Goal: Task Accomplishment & Management: Manage account settings

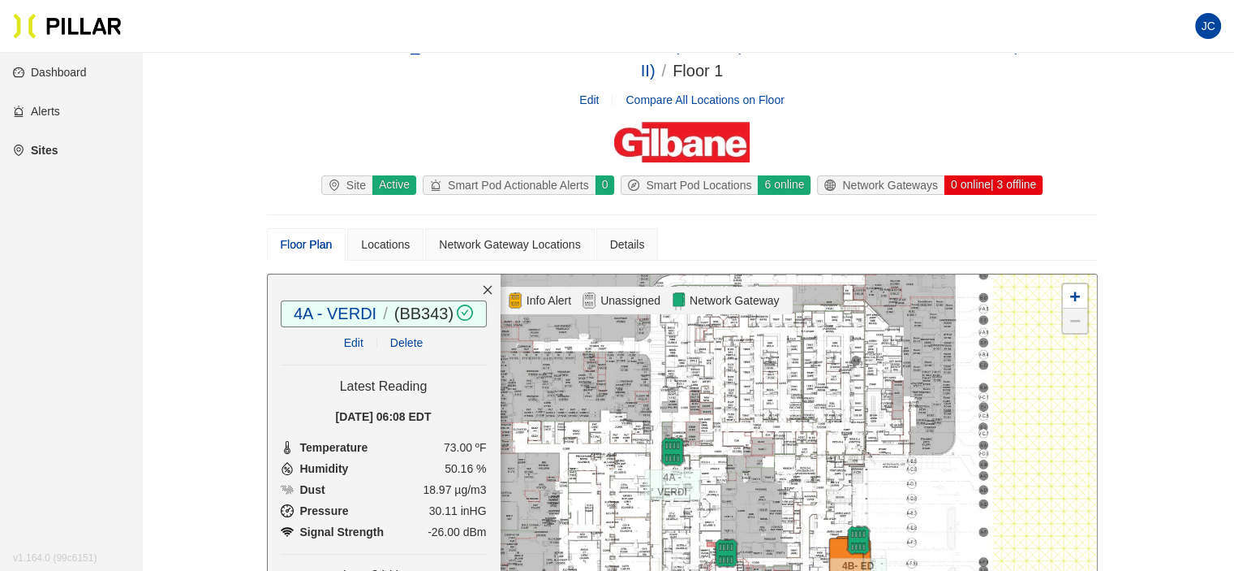
scroll to position [81, 0]
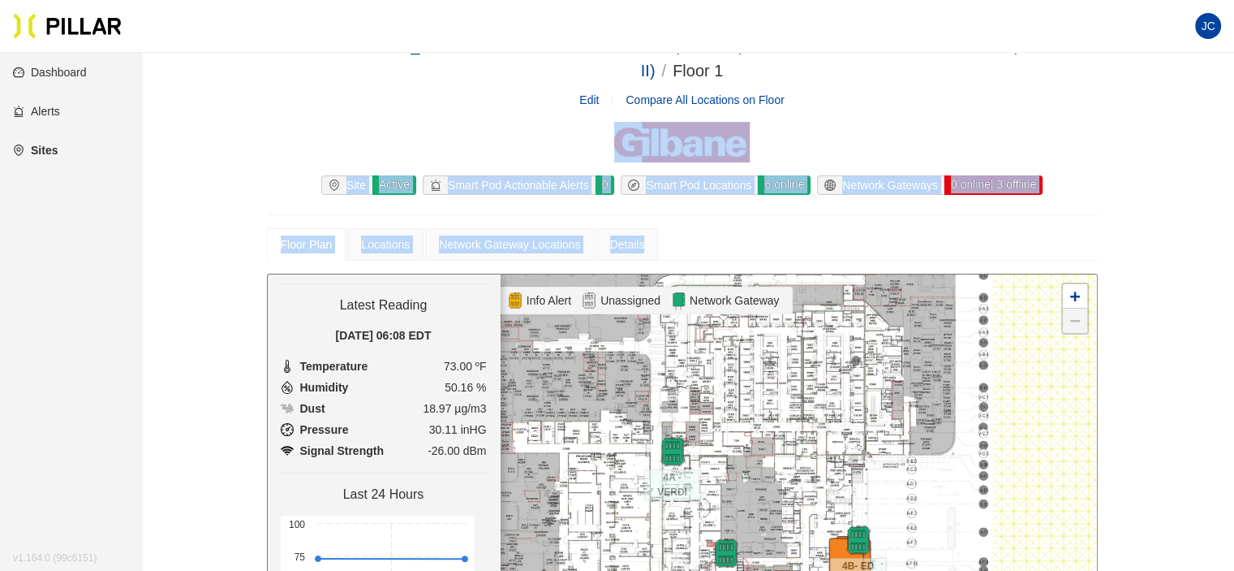
drag, startPoint x: 868, startPoint y: 227, endPoint x: 865, endPoint y: 156, distance: 71.5
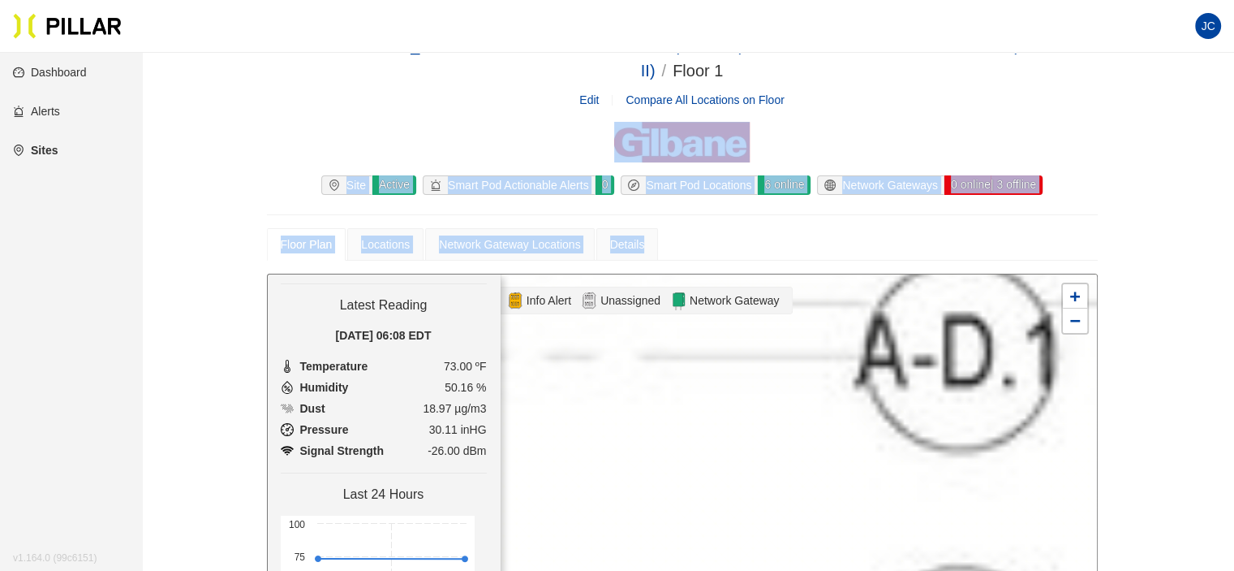
scroll to position [276, 0]
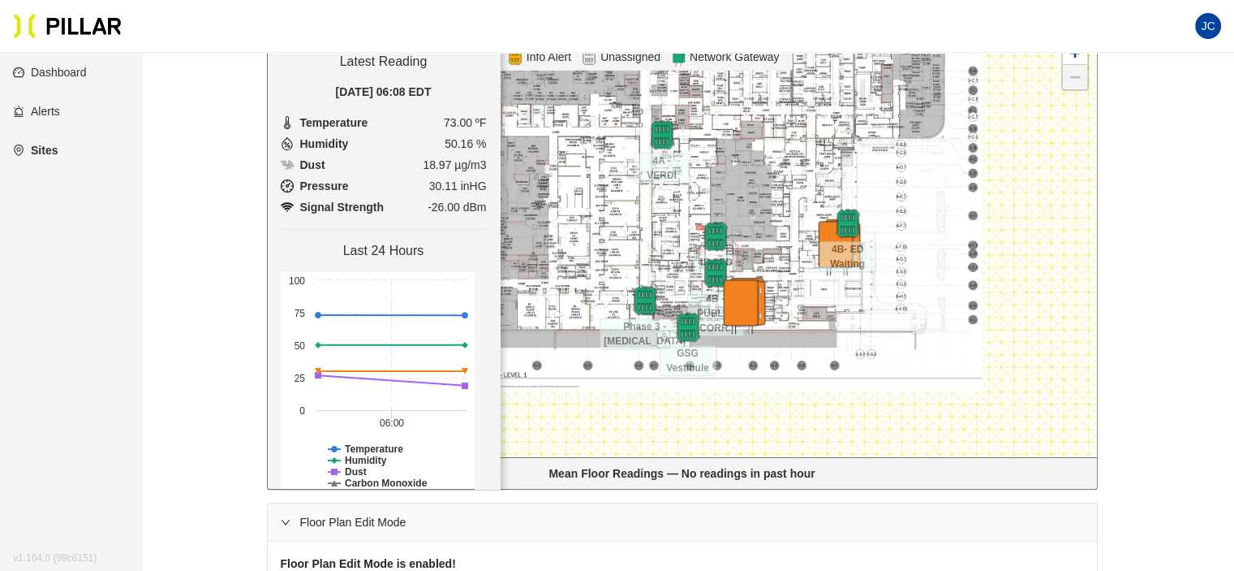
drag, startPoint x: 751, startPoint y: 344, endPoint x: 802, endPoint y: 229, distance: 126.1
click at [802, 229] on div at bounding box center [682, 244] width 829 height 426
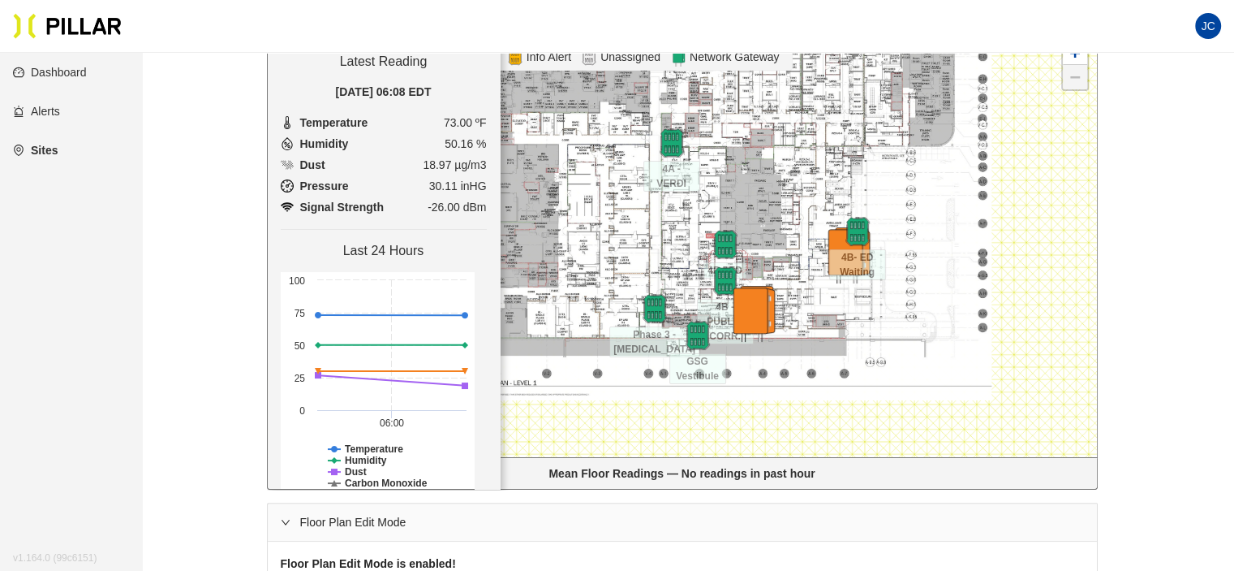
click at [48, 66] on link "Dashboard" at bounding box center [50, 72] width 74 height 13
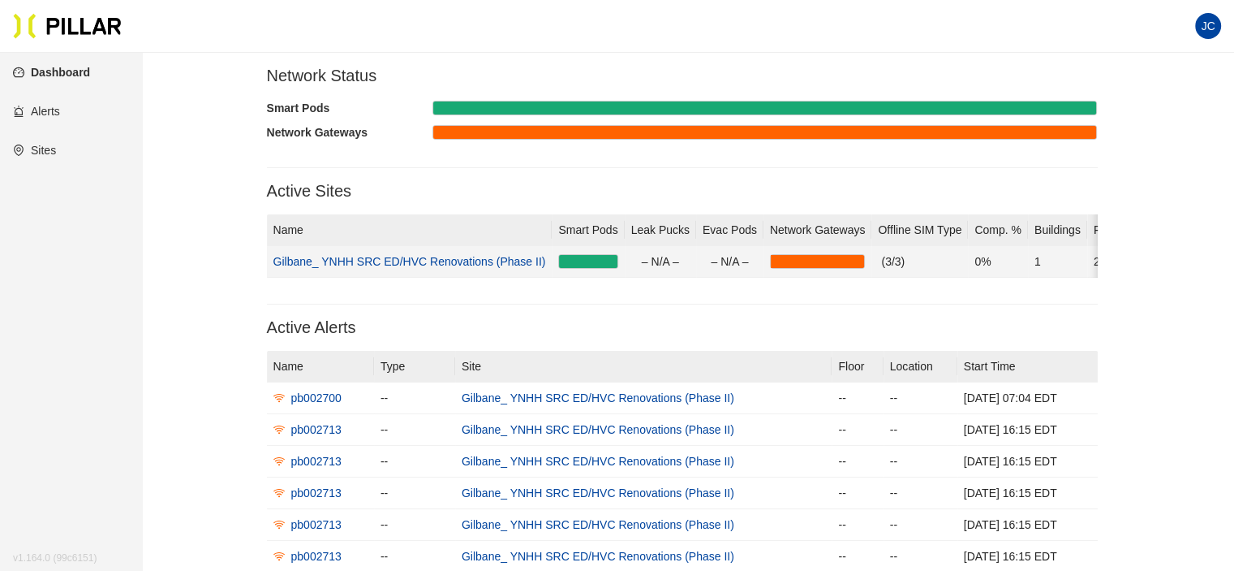
click at [378, 259] on link "Gilbane_ YNHH SRC ED/HVC Renovations (Phase II)" at bounding box center [410, 261] width 273 height 13
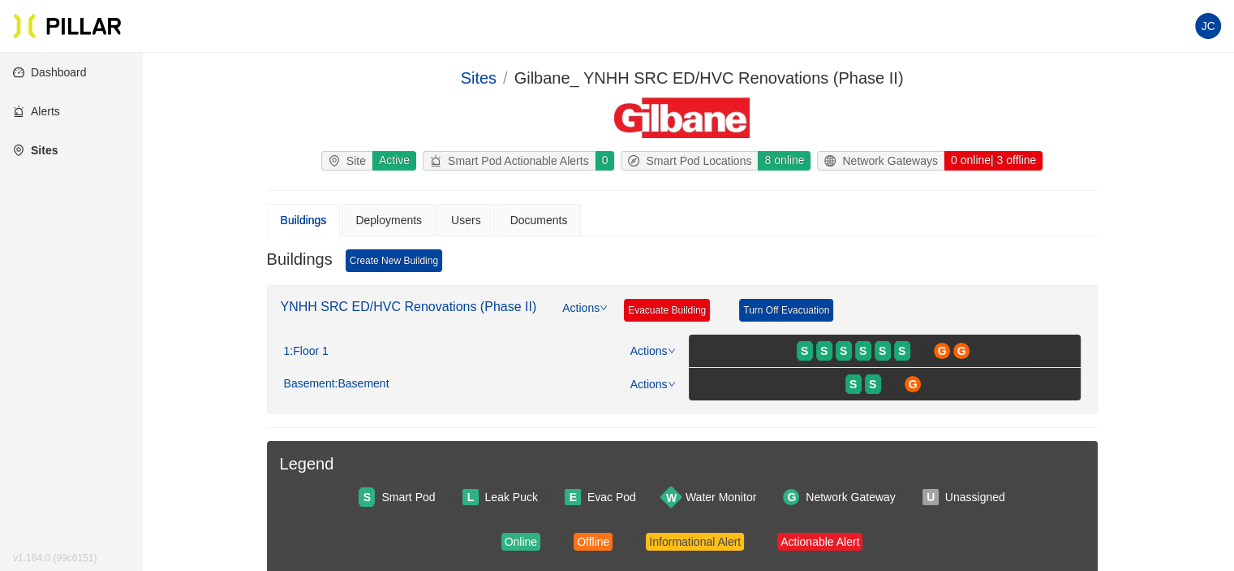
scroll to position [81, 0]
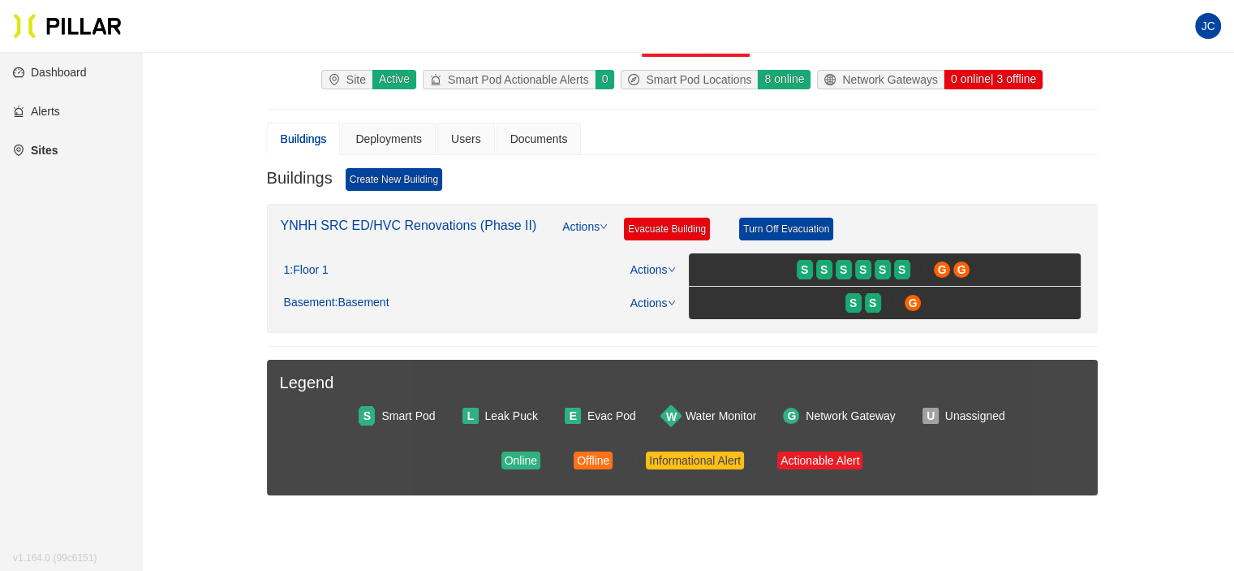
click at [676, 75] on div "Smart Pod Locations" at bounding box center [690, 80] width 136 height 18
click at [783, 80] on div "8 online" at bounding box center [784, 79] width 54 height 19
click at [669, 265] on icon "down" at bounding box center [672, 269] width 8 height 8
click at [682, 295] on link "View/Edit Floor Plan" at bounding box center [687, 293] width 102 height 18
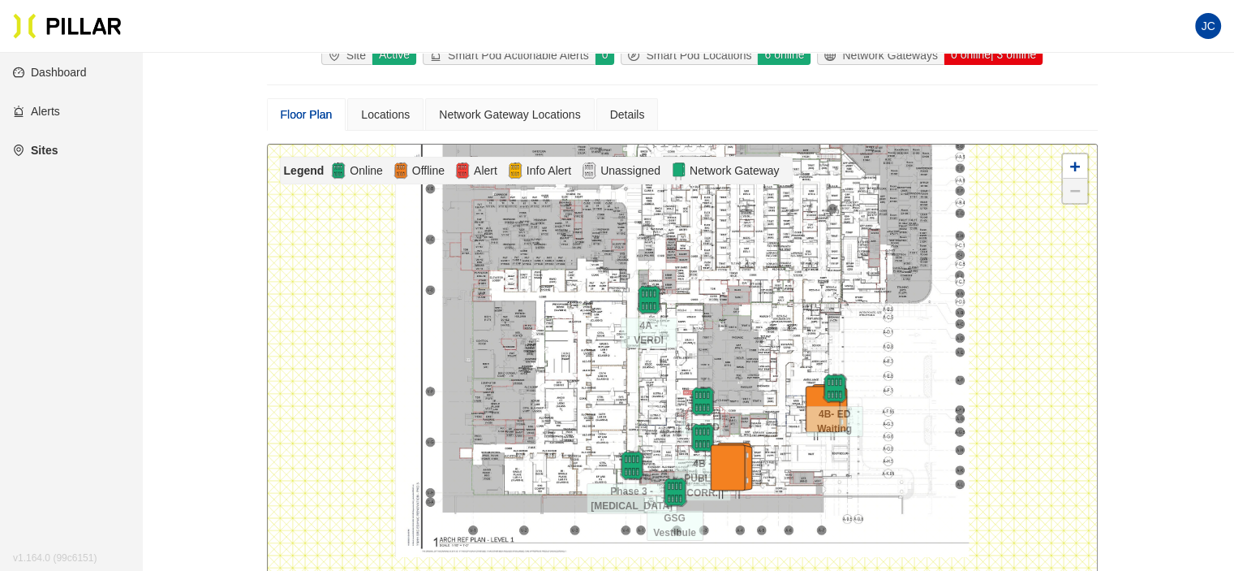
scroll to position [243, 0]
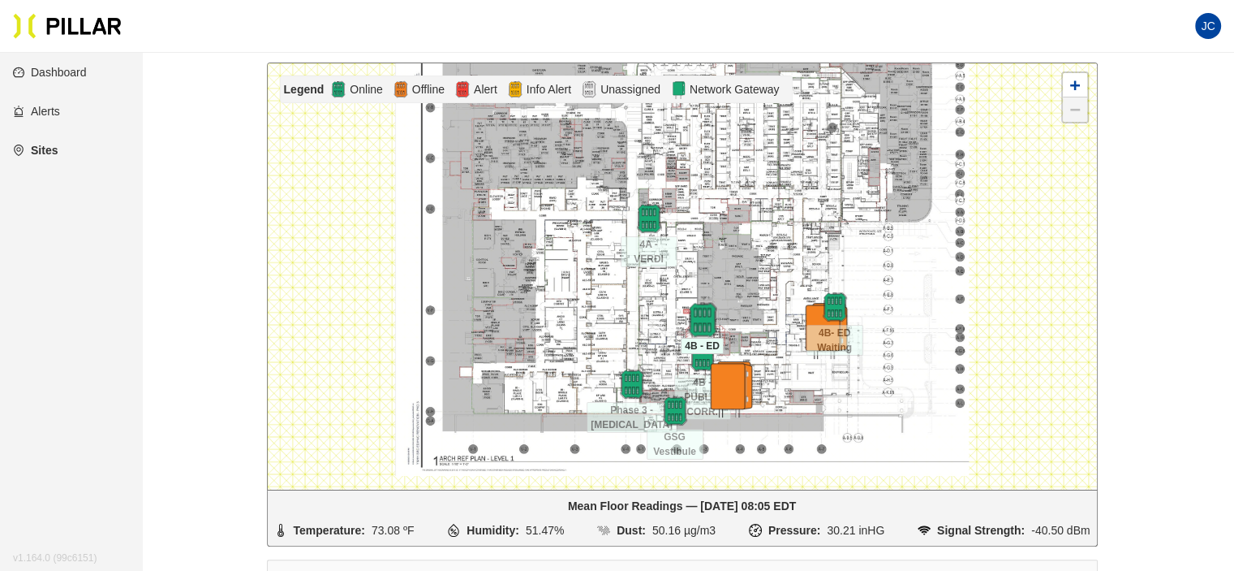
click at [704, 313] on img at bounding box center [702, 319] width 35 height 35
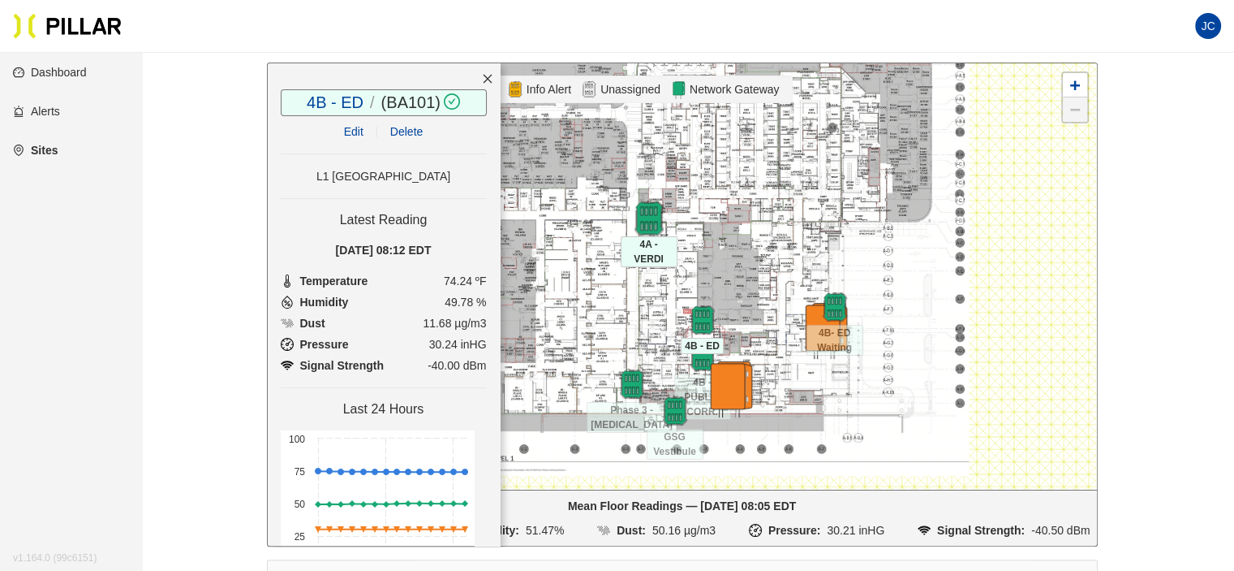
click at [653, 209] on img at bounding box center [648, 217] width 35 height 35
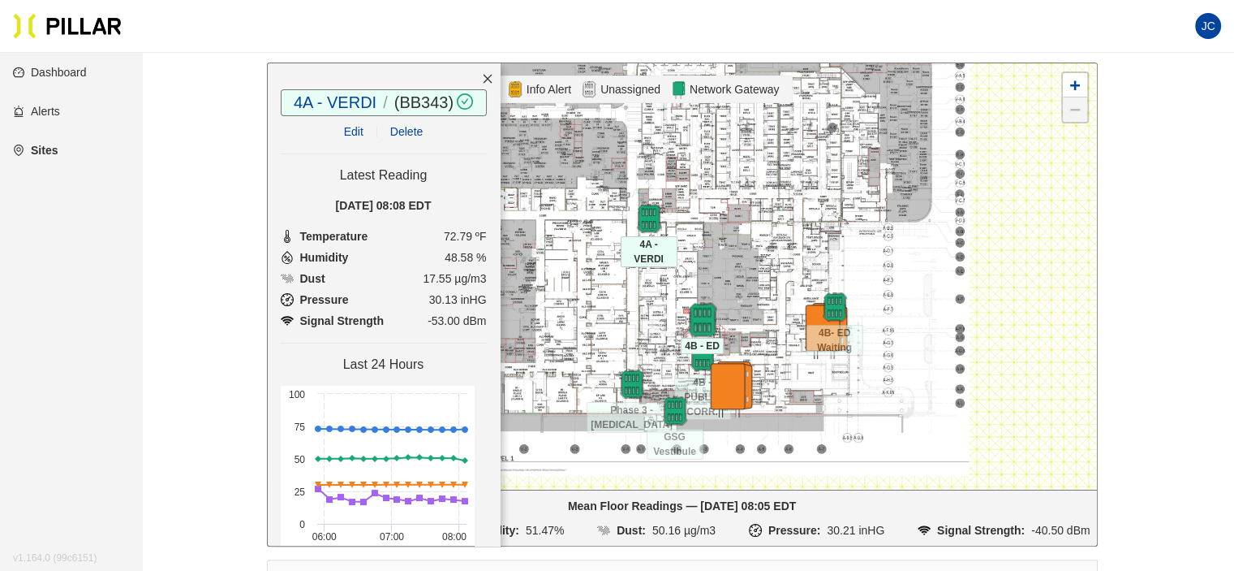
click at [689, 321] on img at bounding box center [702, 319] width 35 height 35
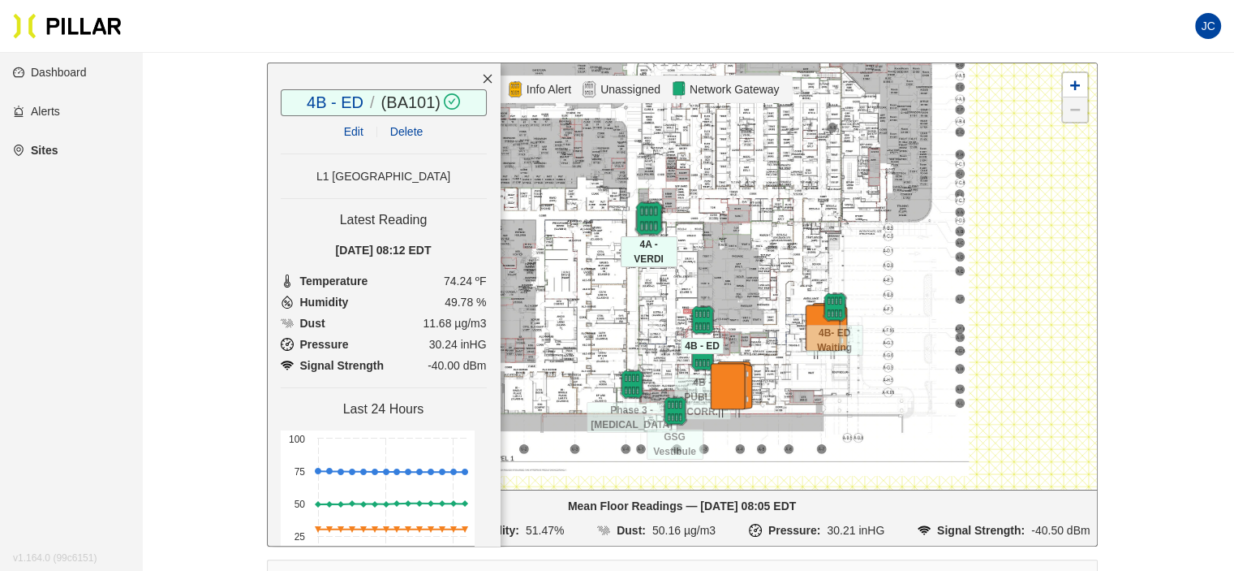
click at [653, 223] on img at bounding box center [648, 217] width 35 height 35
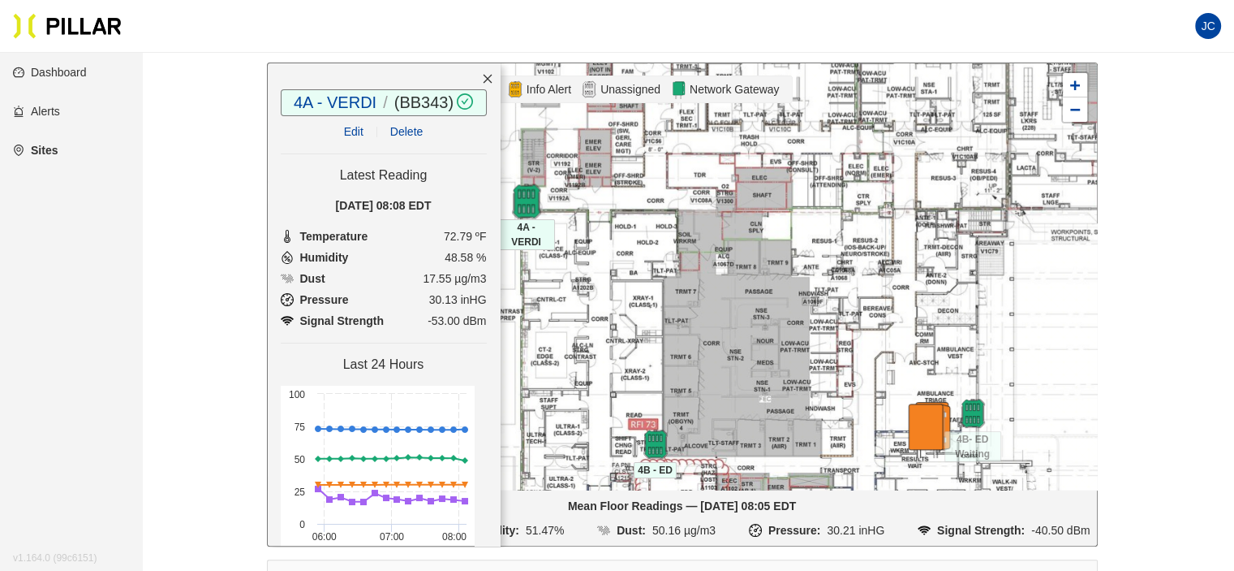
drag, startPoint x: 505, startPoint y: 188, endPoint x: 529, endPoint y: 194, distance: 25.0
click at [529, 194] on img at bounding box center [526, 200] width 35 height 35
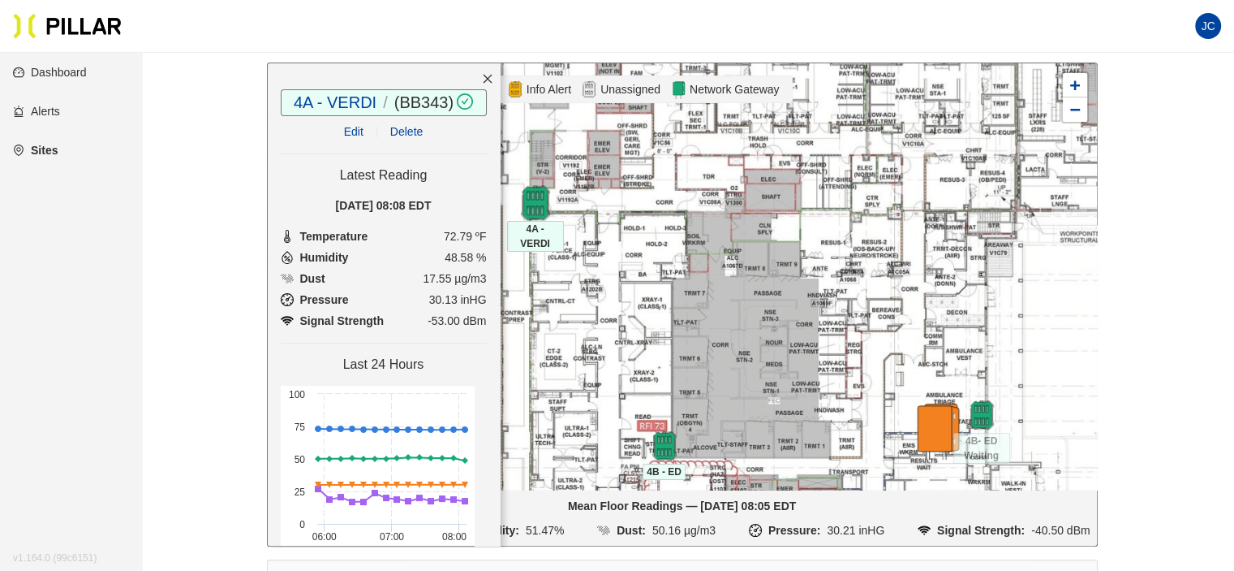
click at [535, 198] on img at bounding box center [535, 202] width 35 height 35
click at [535, 198] on img at bounding box center [535, 202] width 29 height 29
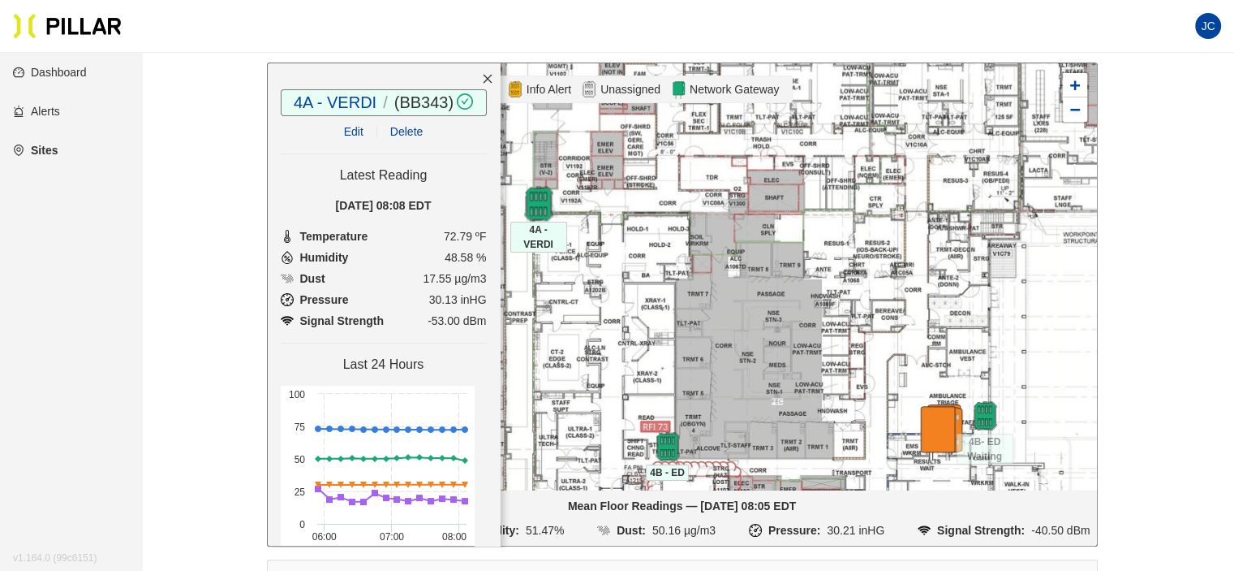
click at [545, 202] on img at bounding box center [538, 203] width 35 height 35
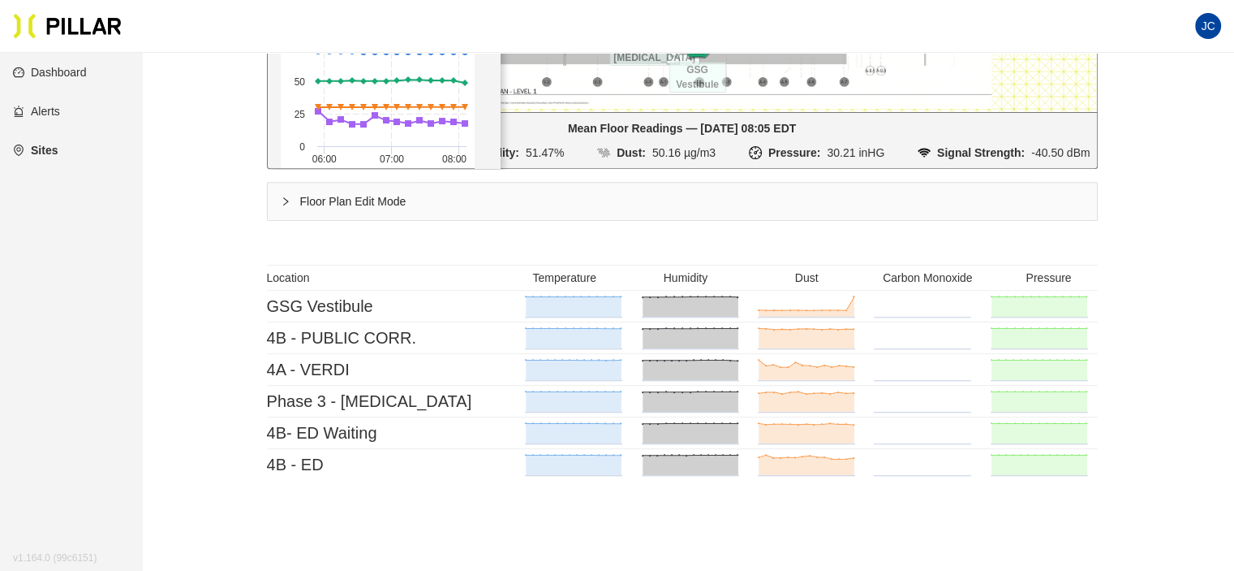
scroll to position [649, 0]
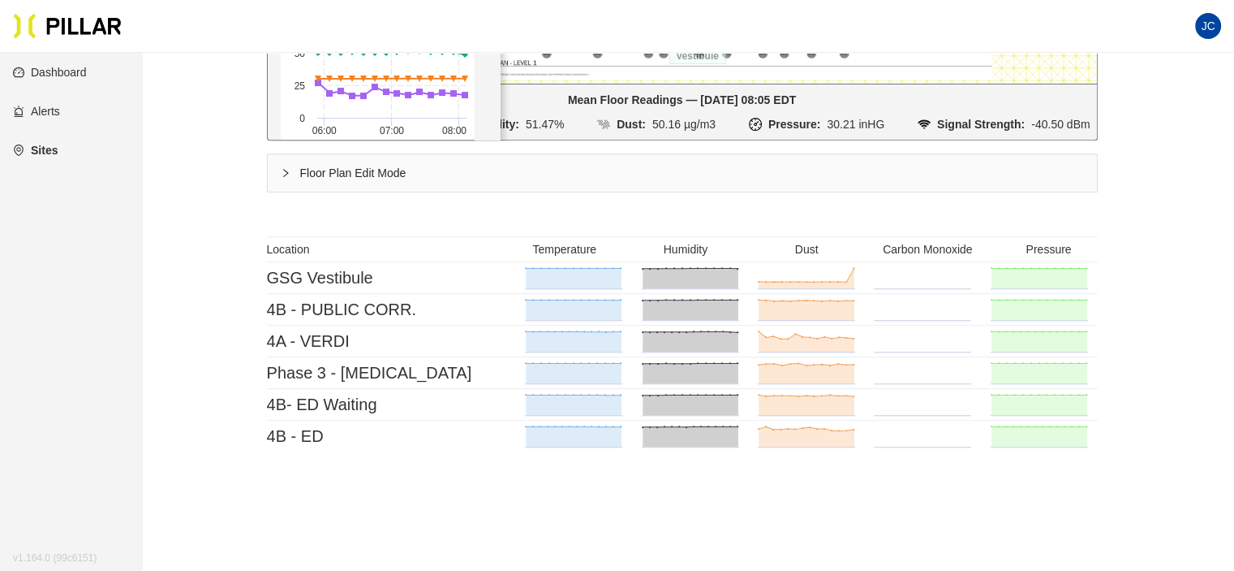
click at [287, 170] on icon "right" at bounding box center [286, 173] width 10 height 10
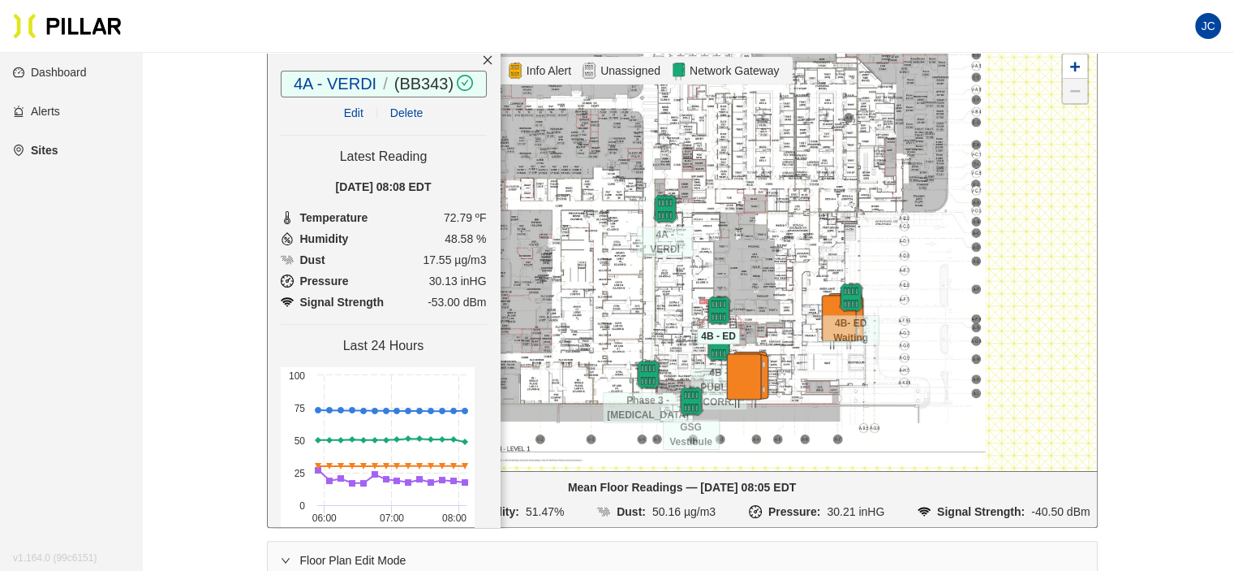
scroll to position [243, 0]
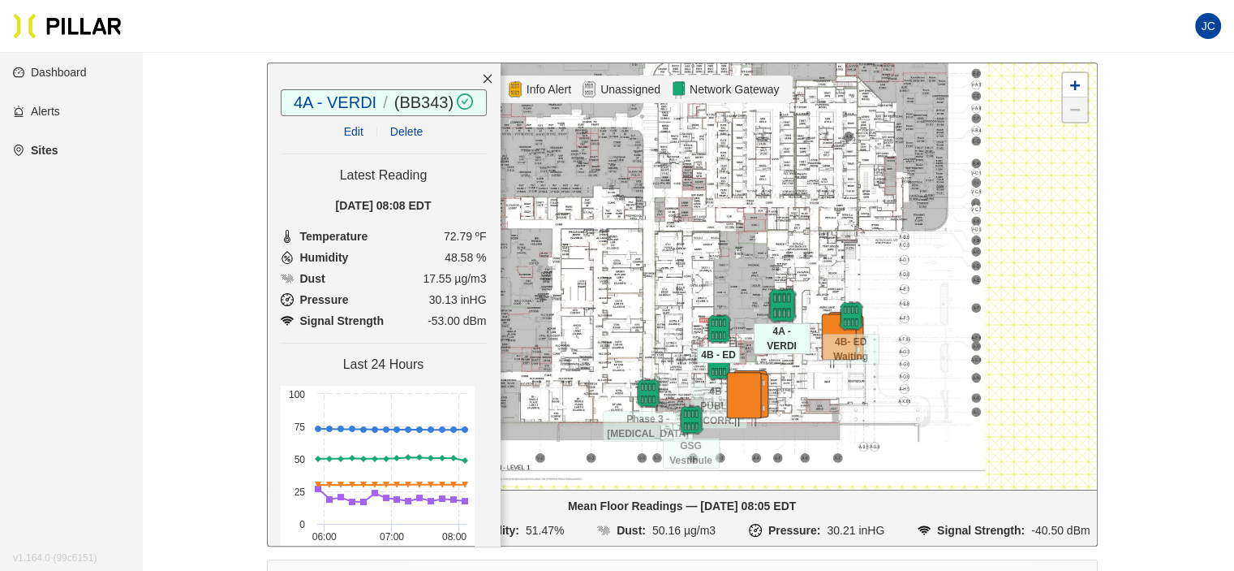
drag, startPoint x: 665, startPoint y: 222, endPoint x: 779, endPoint y: 302, distance: 139.4
click at [779, 302] on img at bounding box center [782, 304] width 35 height 35
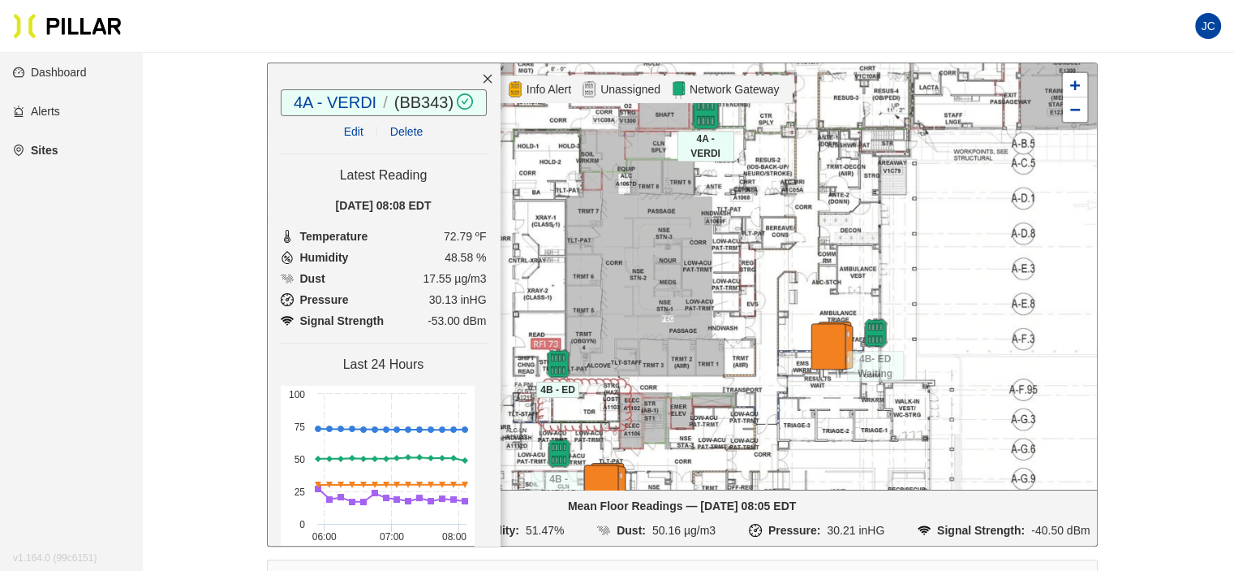
drag, startPoint x: 705, startPoint y: 304, endPoint x: 706, endPoint y: 106, distance: 198.8
click at [706, 106] on img at bounding box center [705, 112] width 35 height 35
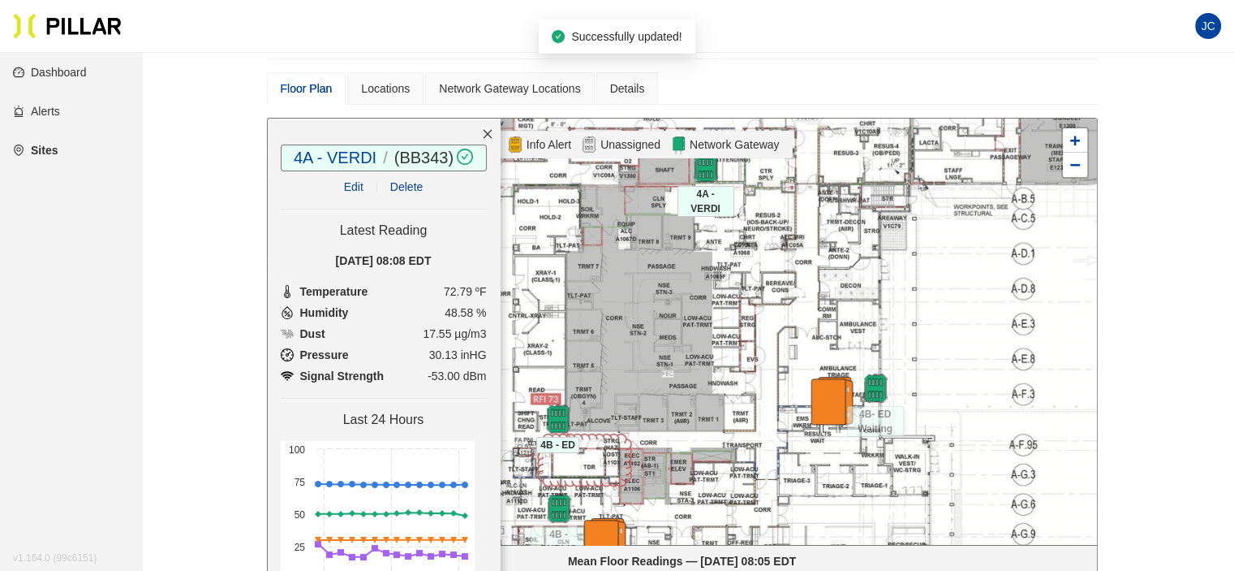
scroll to position [162, 0]
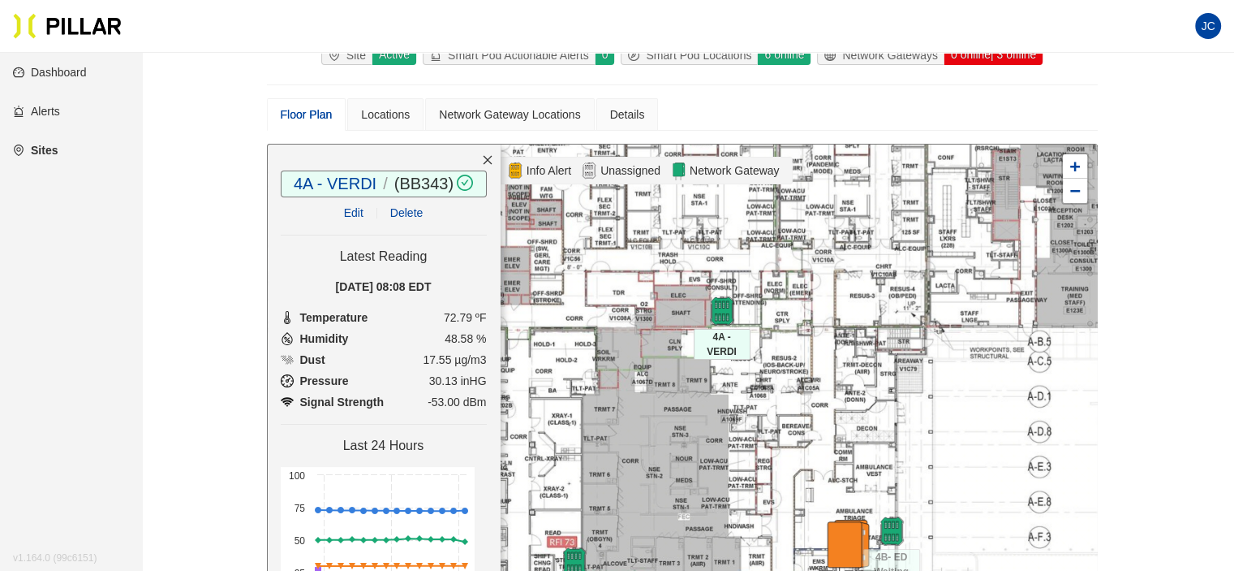
drag, startPoint x: 814, startPoint y: 261, endPoint x: 811, endPoint y: 368, distance: 108.0
click at [831, 379] on div at bounding box center [682, 357] width 829 height 426
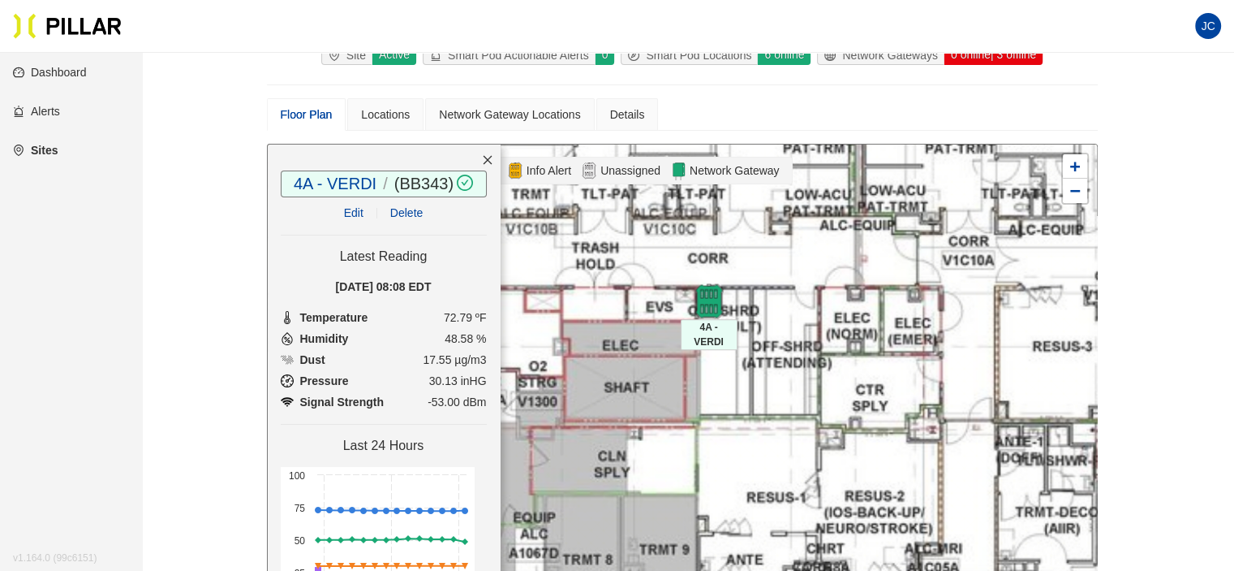
drag, startPoint x: 702, startPoint y: 380, endPoint x: 706, endPoint y: 298, distance: 82.1
click at [706, 298] on img at bounding box center [708, 300] width 35 height 35
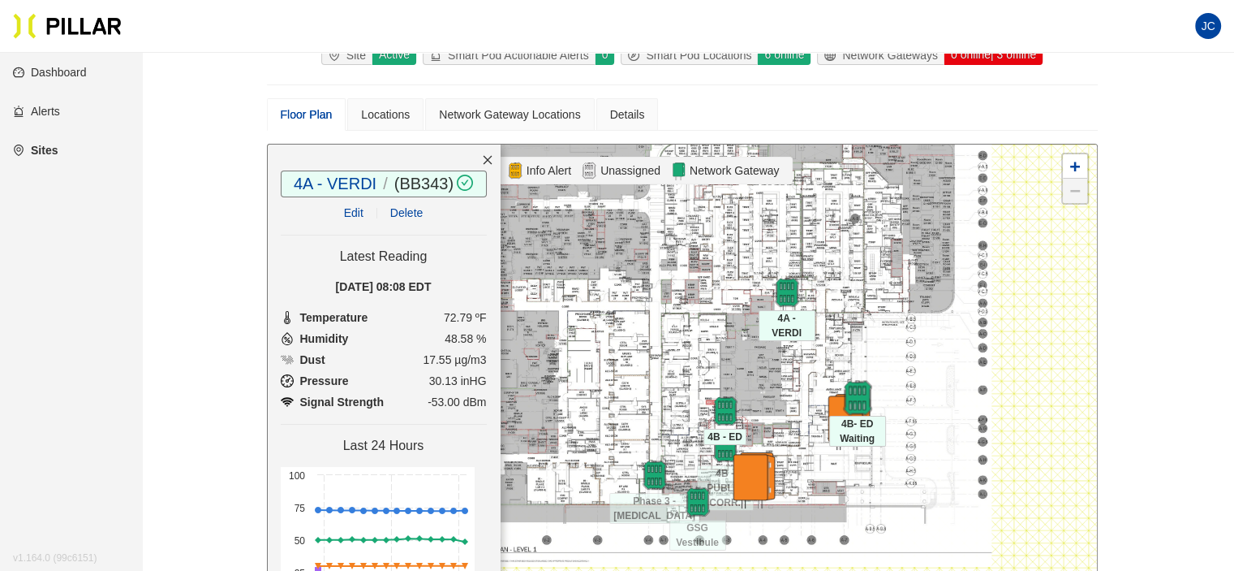
click at [851, 391] on img at bounding box center [857, 397] width 35 height 35
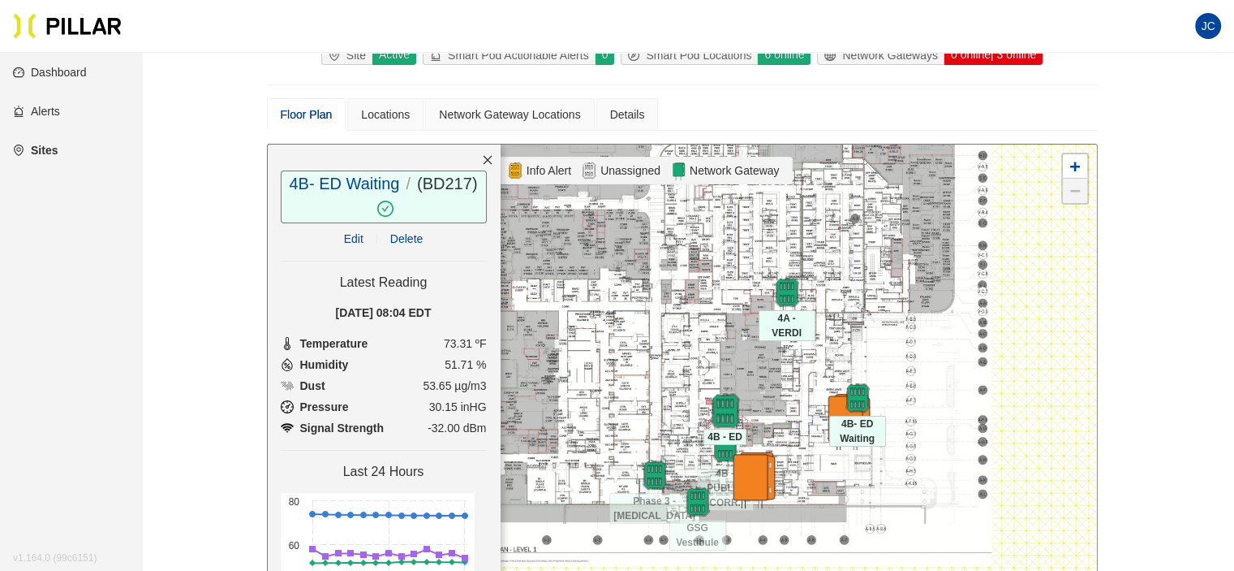
click at [730, 401] on img at bounding box center [725, 410] width 35 height 35
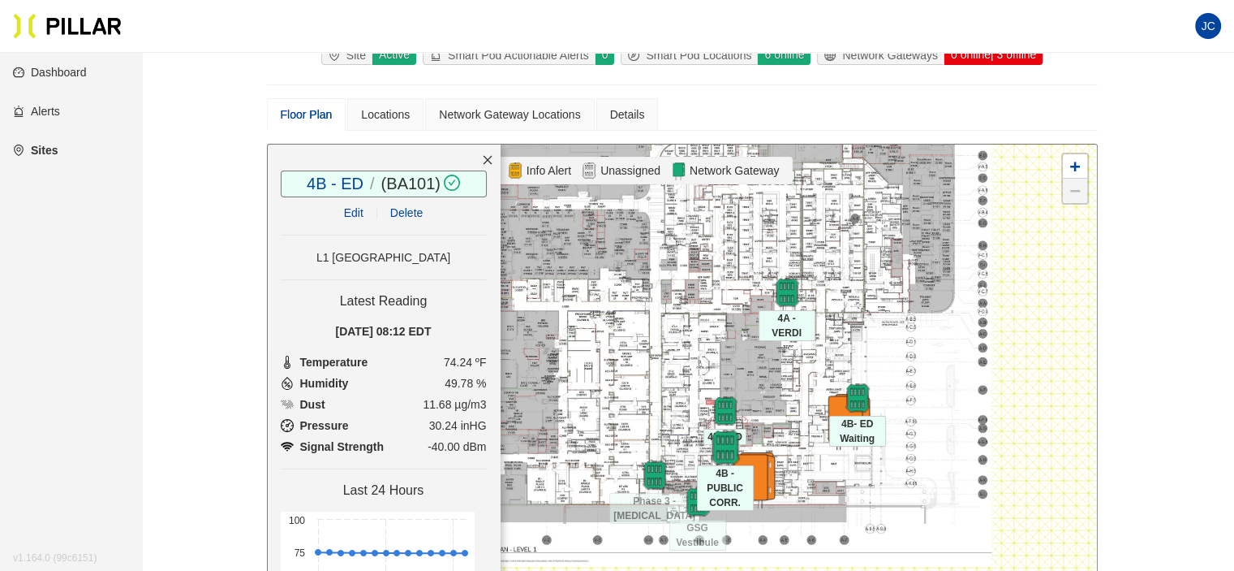
click at [724, 450] on img at bounding box center [725, 446] width 35 height 35
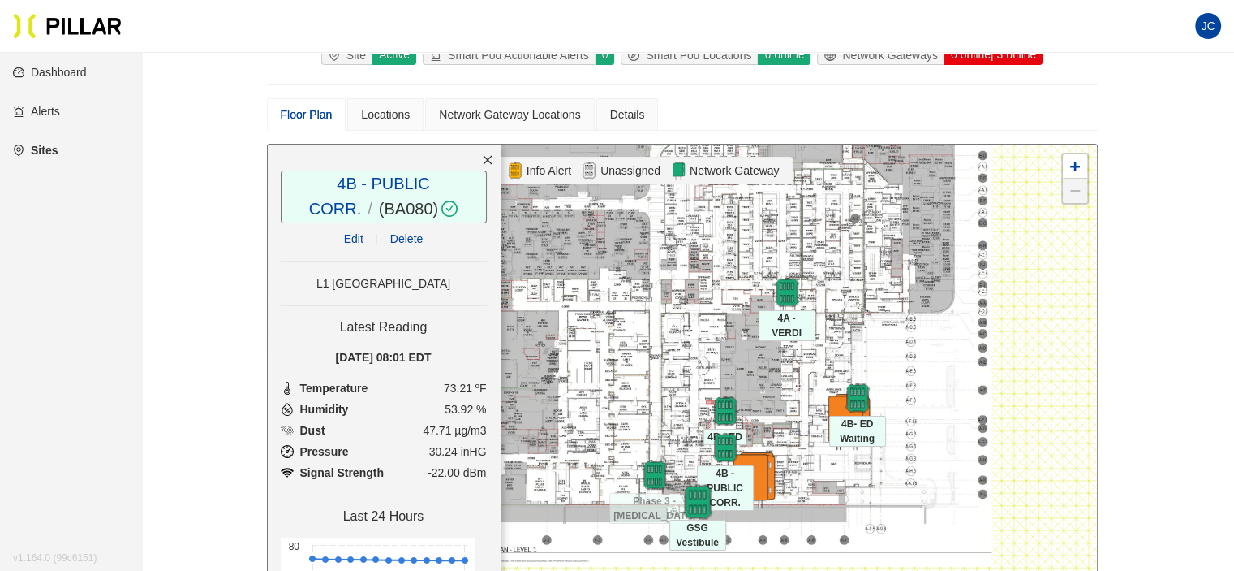
click at [691, 499] on img at bounding box center [697, 501] width 35 height 35
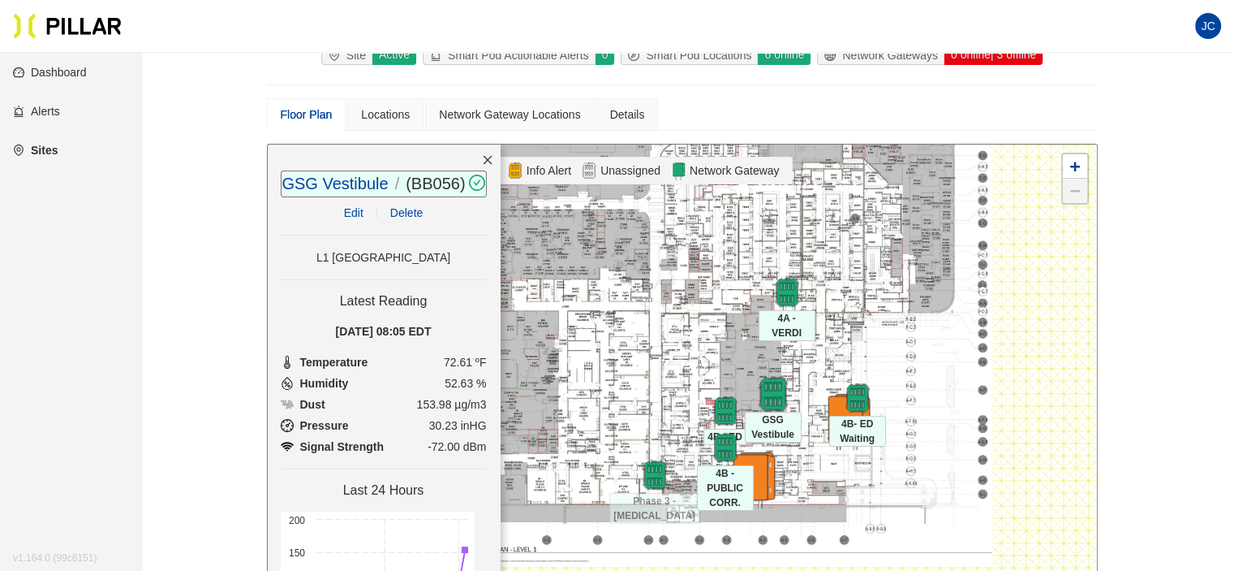
drag, startPoint x: 696, startPoint y: 501, endPoint x: 771, endPoint y: 392, distance: 132.4
click at [771, 392] on img at bounding box center [773, 393] width 35 height 35
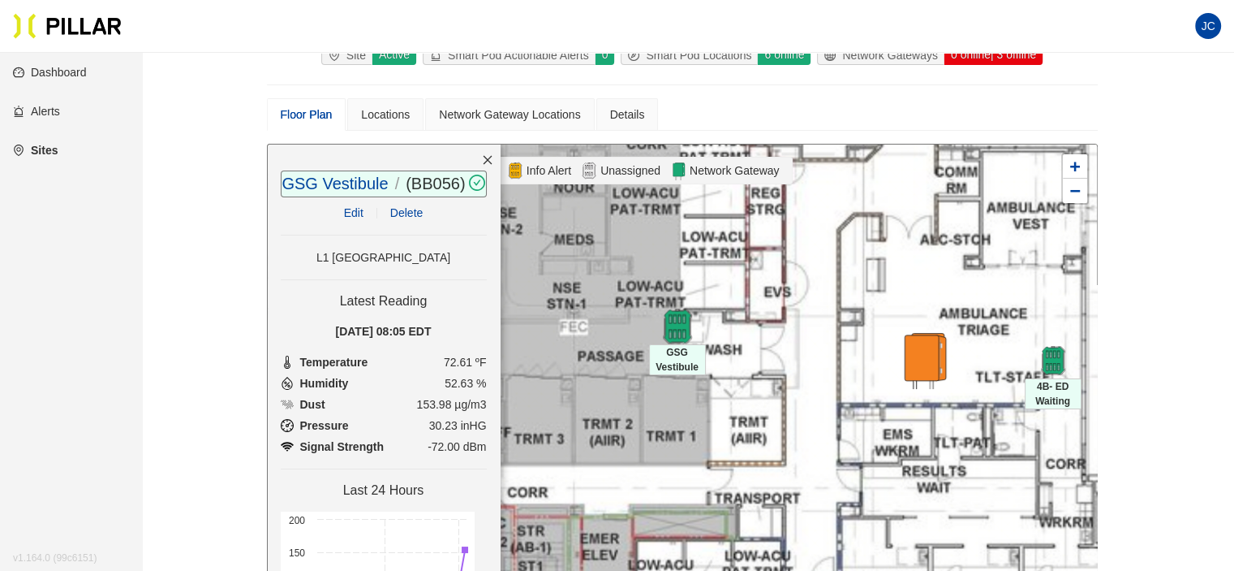
drag, startPoint x: 569, startPoint y: 325, endPoint x: 678, endPoint y: 317, distance: 109.9
click at [678, 317] on img at bounding box center [677, 325] width 35 height 35
click at [350, 219] on link "Edit" at bounding box center [353, 212] width 19 height 13
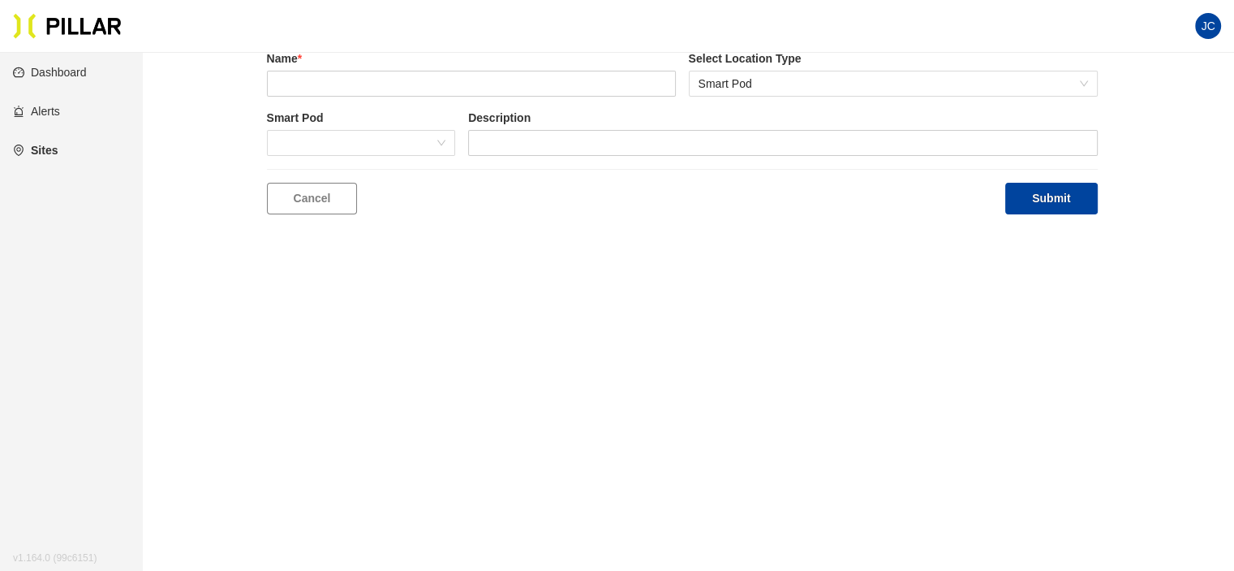
scroll to position [52, 0]
type input "GSG Vestibule"
type input "L1 [GEOGRAPHIC_DATA]"
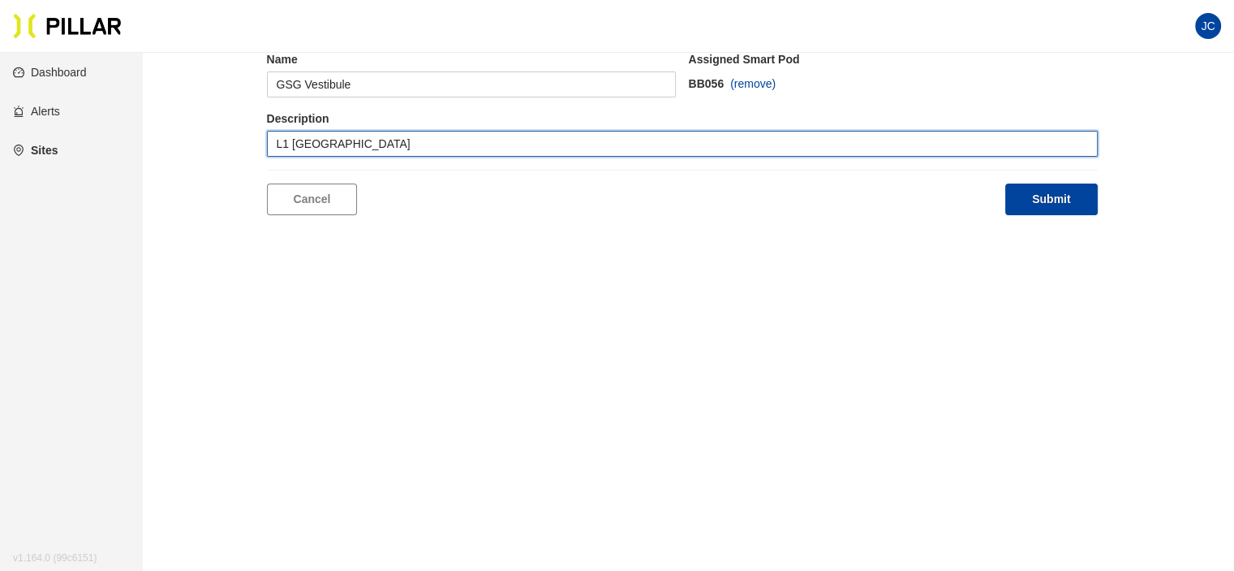
drag, startPoint x: 404, startPoint y: 139, endPoint x: 256, endPoint y: 136, distance: 147.7
click at [256, 136] on div "Edit Location Name GSG Vestibule Assigned Smart Pod BB056 (remove) Description …" at bounding box center [682, 114] width 1001 height 201
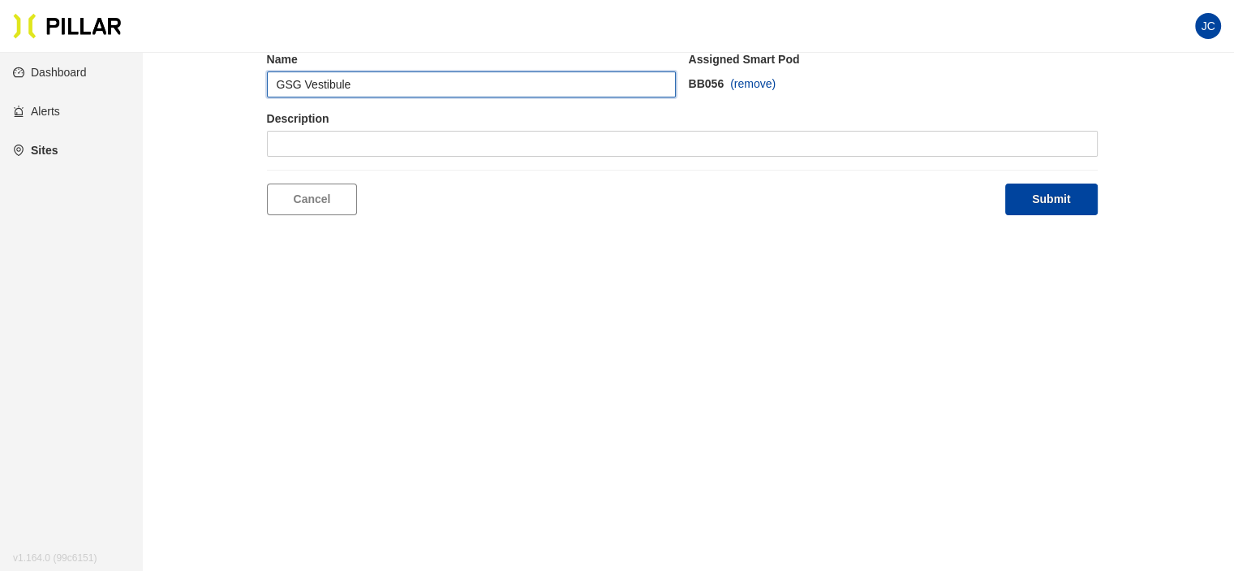
drag, startPoint x: 396, startPoint y: 71, endPoint x: 386, endPoint y: 77, distance: 11.3
click at [391, 73] on input "GSG Vestibule" at bounding box center [471, 84] width 409 height 26
drag, startPoint x: 386, startPoint y: 77, endPoint x: 336, endPoint y: 82, distance: 50.6
click at [364, 80] on input "GSG Vestibule" at bounding box center [471, 84] width 409 height 26
drag, startPoint x: 334, startPoint y: 82, endPoint x: 286, endPoint y: 67, distance: 50.8
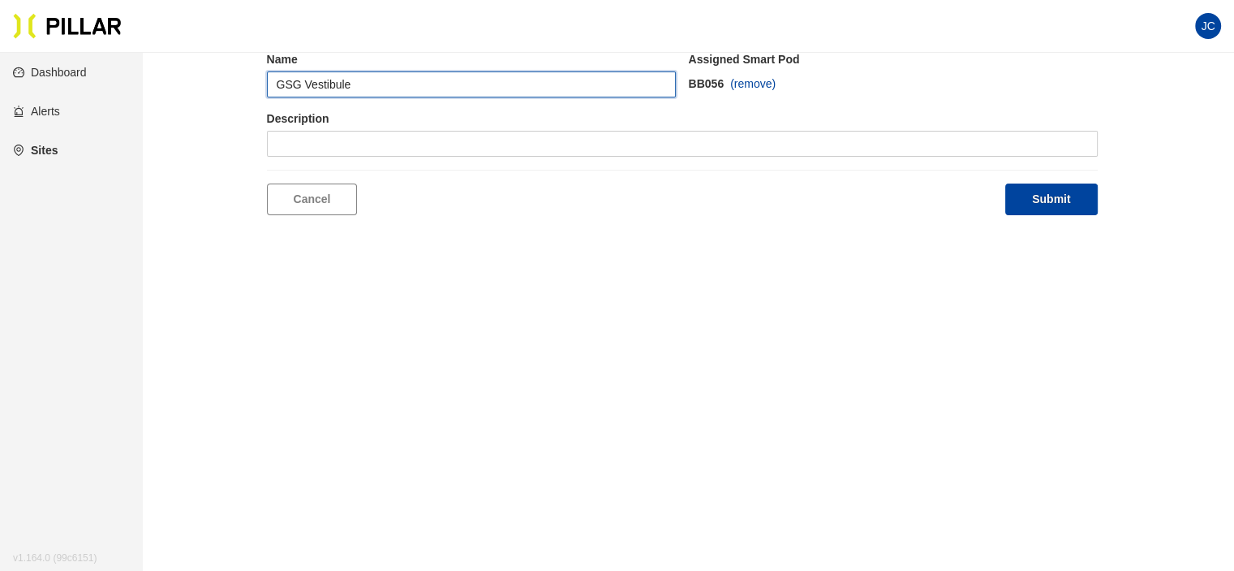
click at [274, 66] on div "Name GSG Vestibule" at bounding box center [471, 74] width 409 height 46
drag, startPoint x: 440, startPoint y: 85, endPoint x: 260, endPoint y: 73, distance: 180.6
click at [260, 73] on div "Edit Location Name GSG Vestibule Assigned Smart Pod BB056 (remove) Description …" at bounding box center [682, 114] width 1001 height 201
type input "ED POD A"
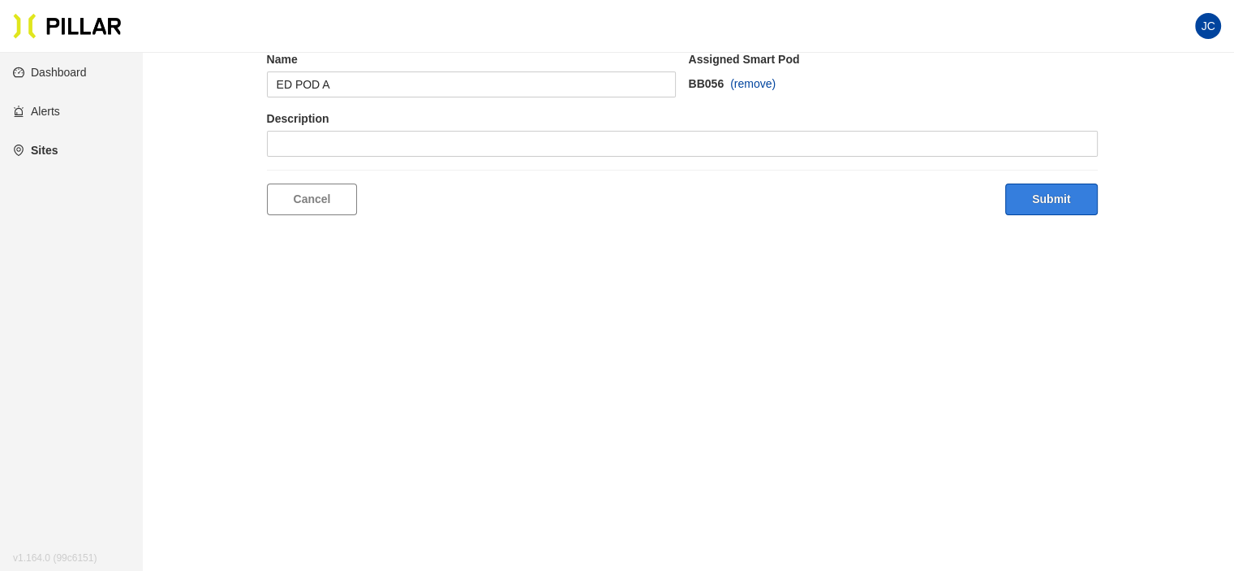
click at [1049, 199] on button "Submit" at bounding box center [1052, 199] width 92 height 32
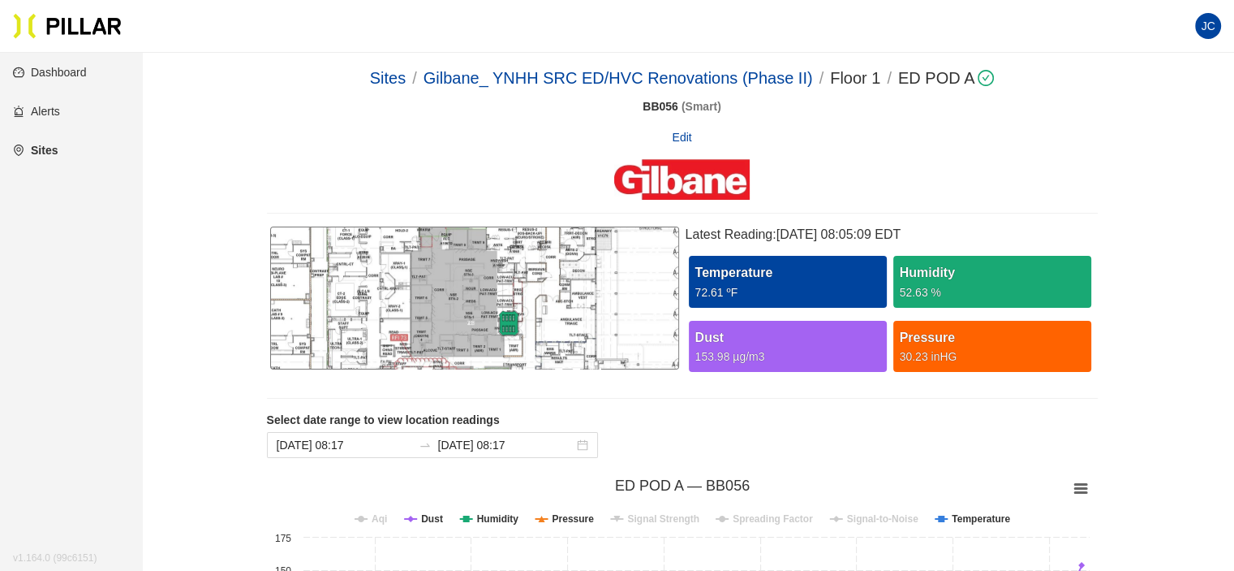
drag, startPoint x: 492, startPoint y: 265, endPoint x: 454, endPoint y: 308, distance: 57.0
click at [454, 308] on div at bounding box center [474, 297] width 409 height 143
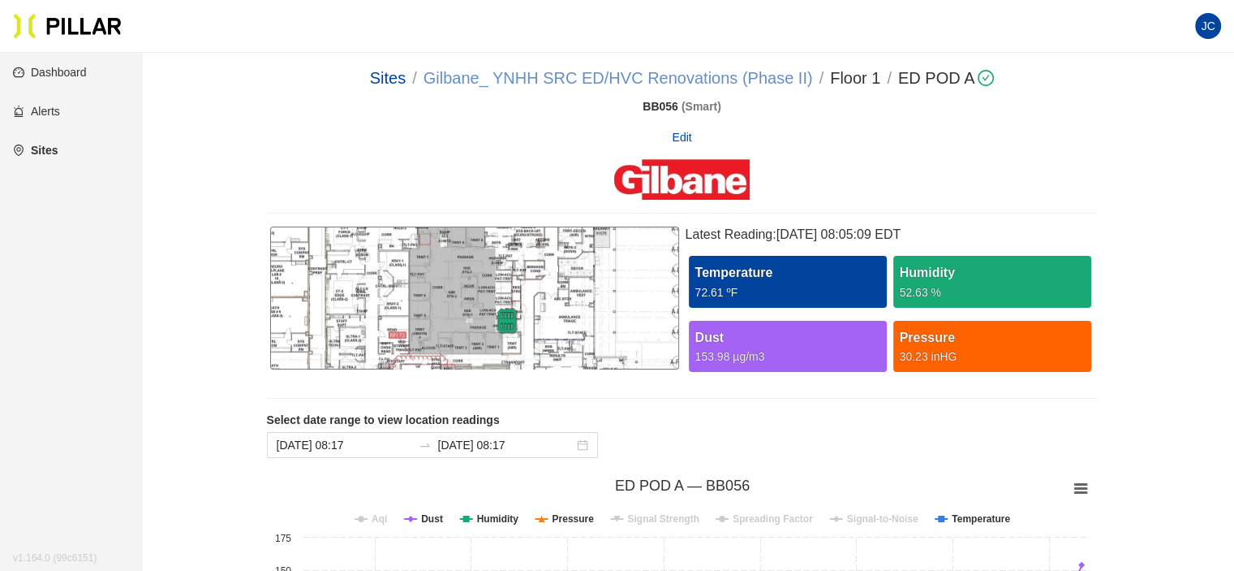
click at [712, 73] on link "Gilbane_ YNHH SRC ED/HVC Renovations (Phase II)" at bounding box center [619, 78] width 390 height 18
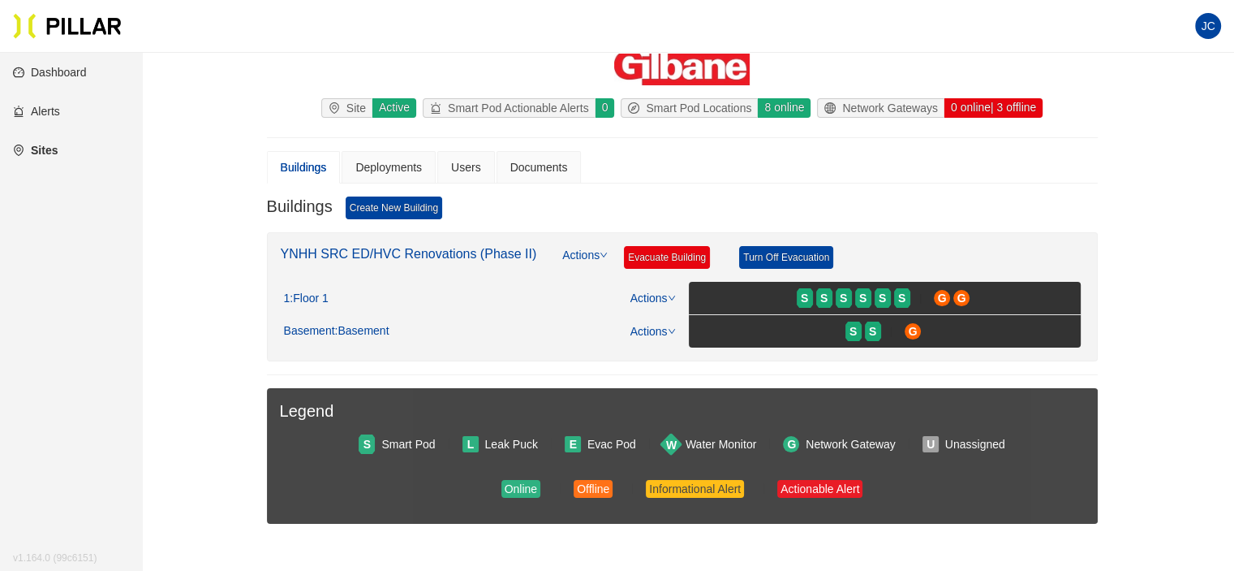
scroll to position [81, 0]
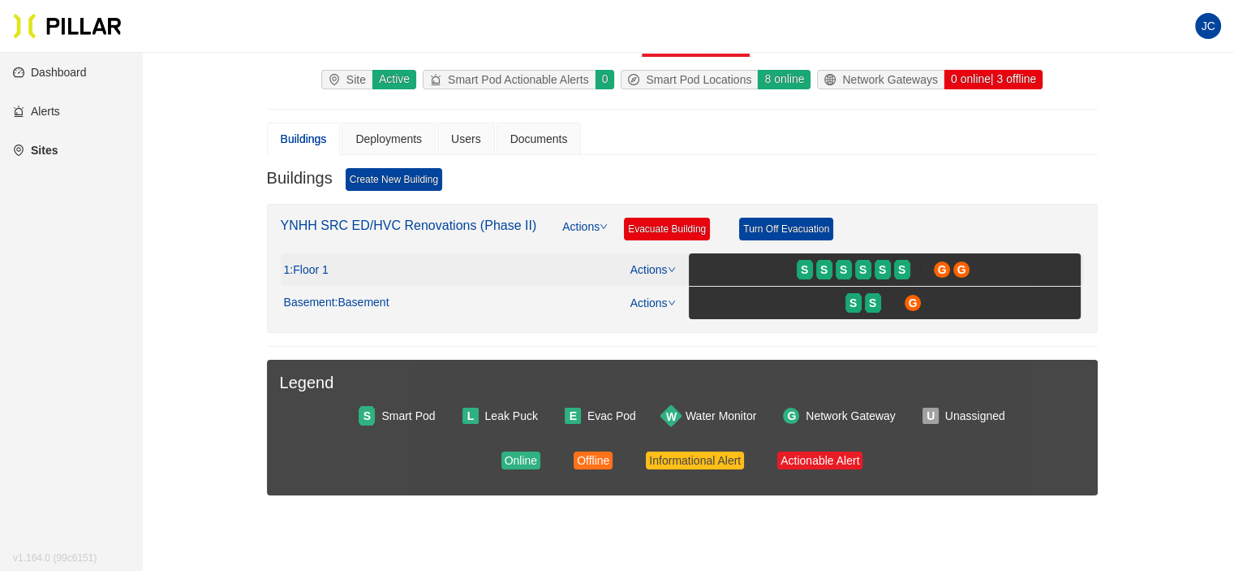
click at [321, 265] on span ": Floor 1" at bounding box center [309, 270] width 38 height 15
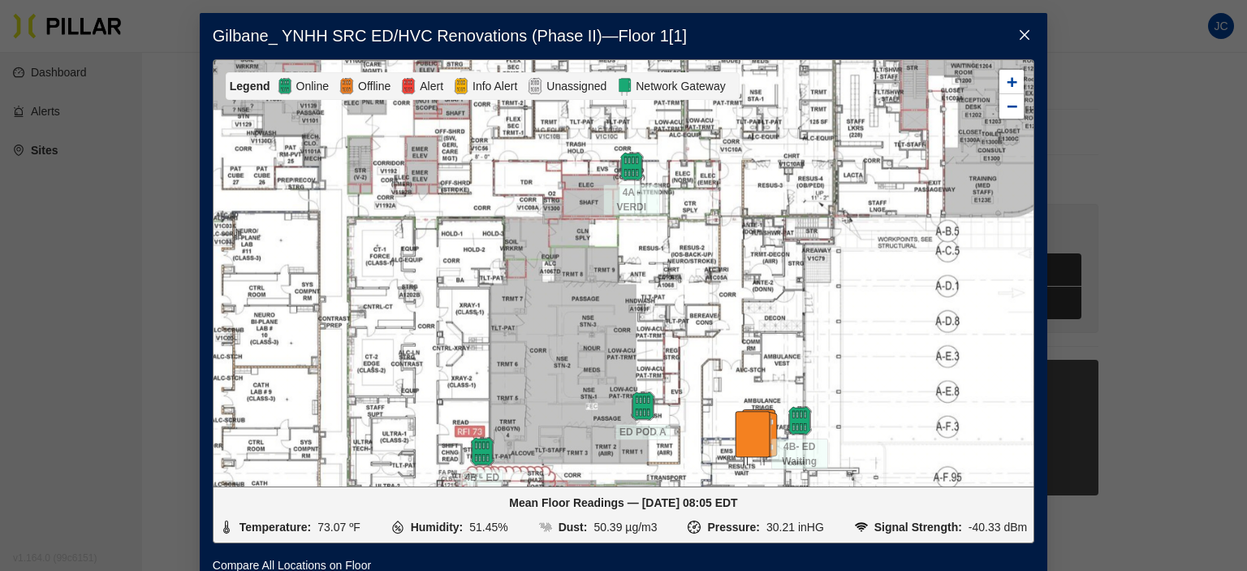
click at [1010, 32] on span "Close" at bounding box center [1024, 35] width 45 height 45
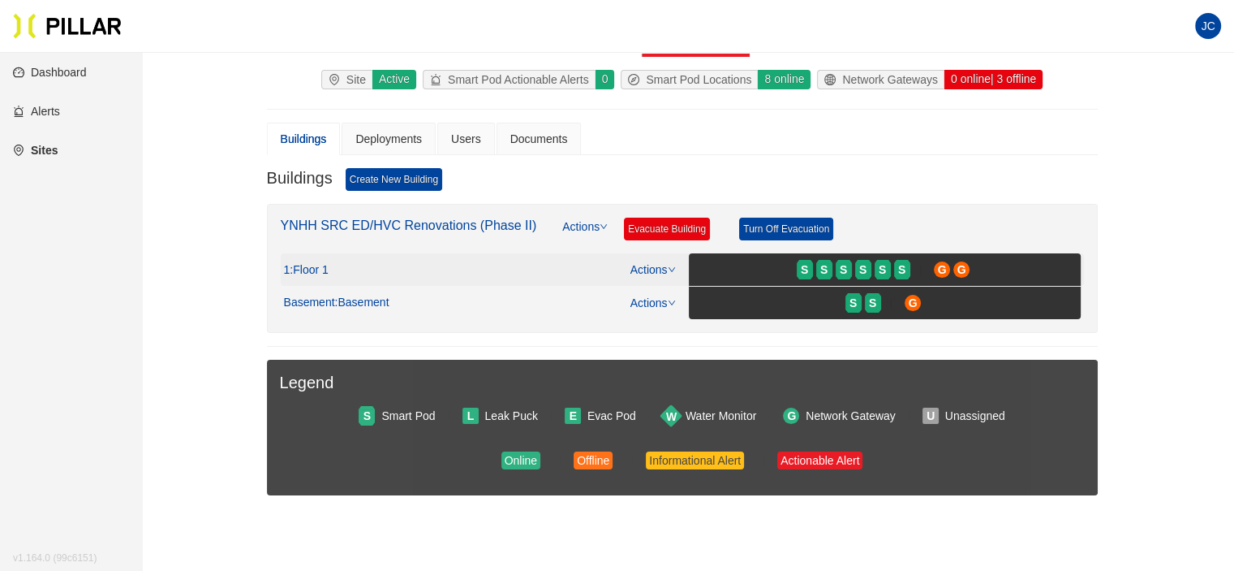
click at [670, 269] on icon "down" at bounding box center [672, 269] width 8 height 8
click at [668, 294] on link "View/Edit Floor Plan" at bounding box center [687, 293] width 102 height 18
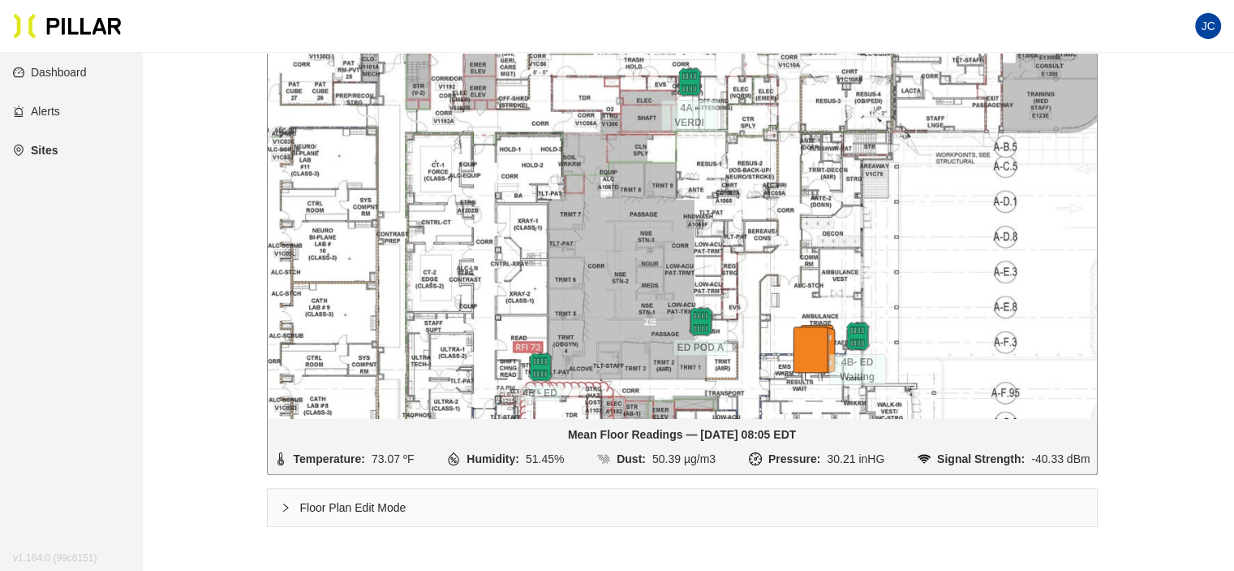
scroll to position [325, 0]
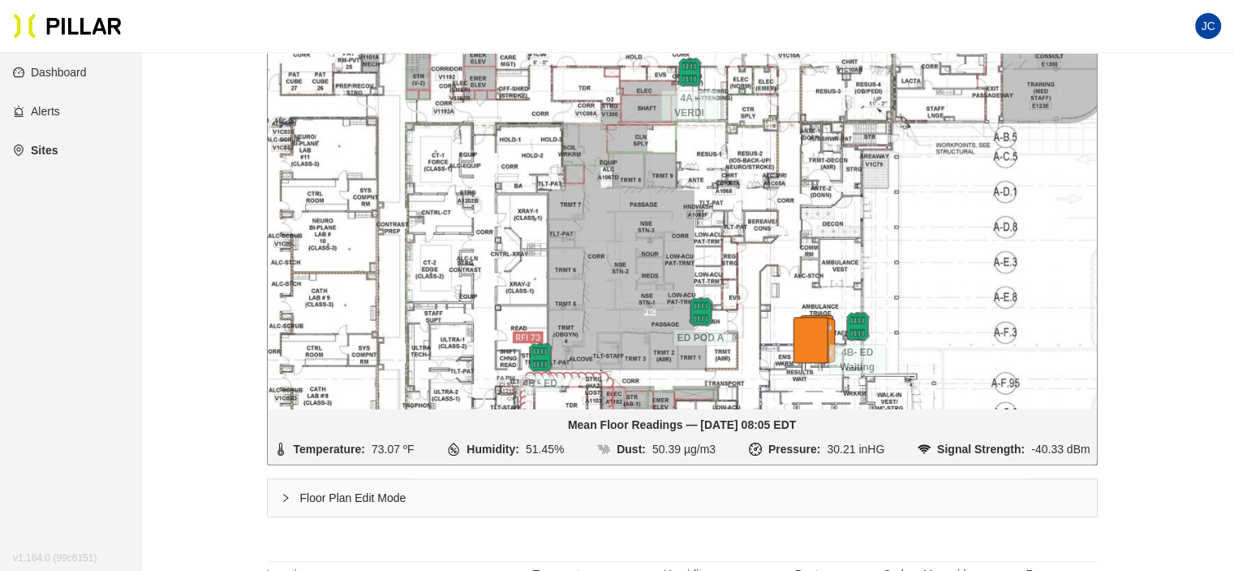
click at [347, 497] on div "Floor Plan Edit Mode" at bounding box center [682, 497] width 829 height 37
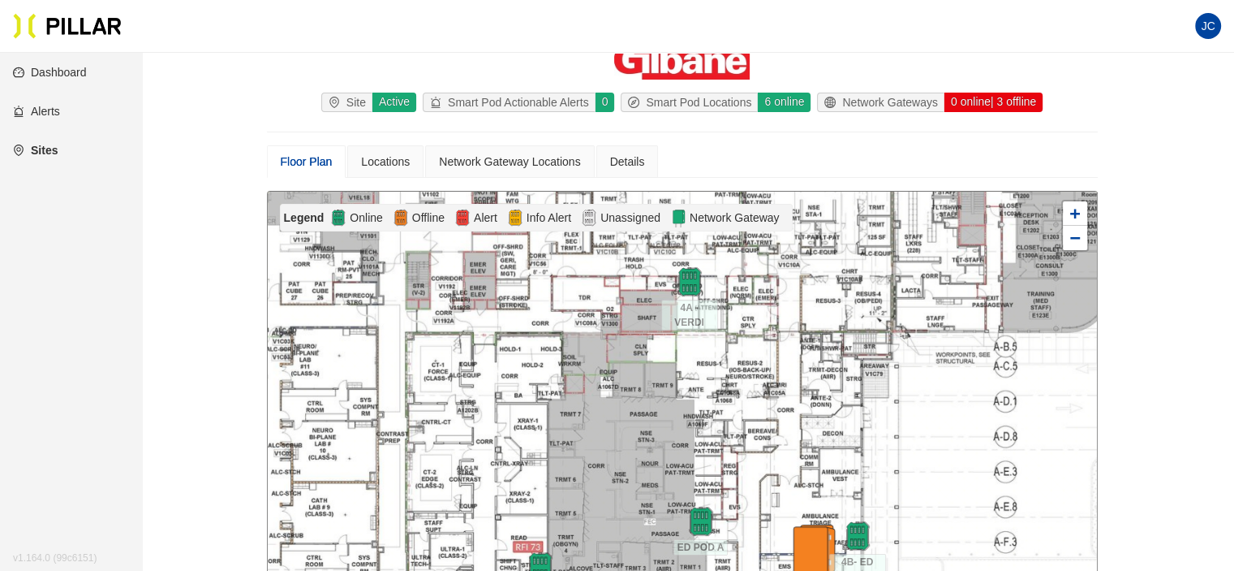
scroll to position [81, 0]
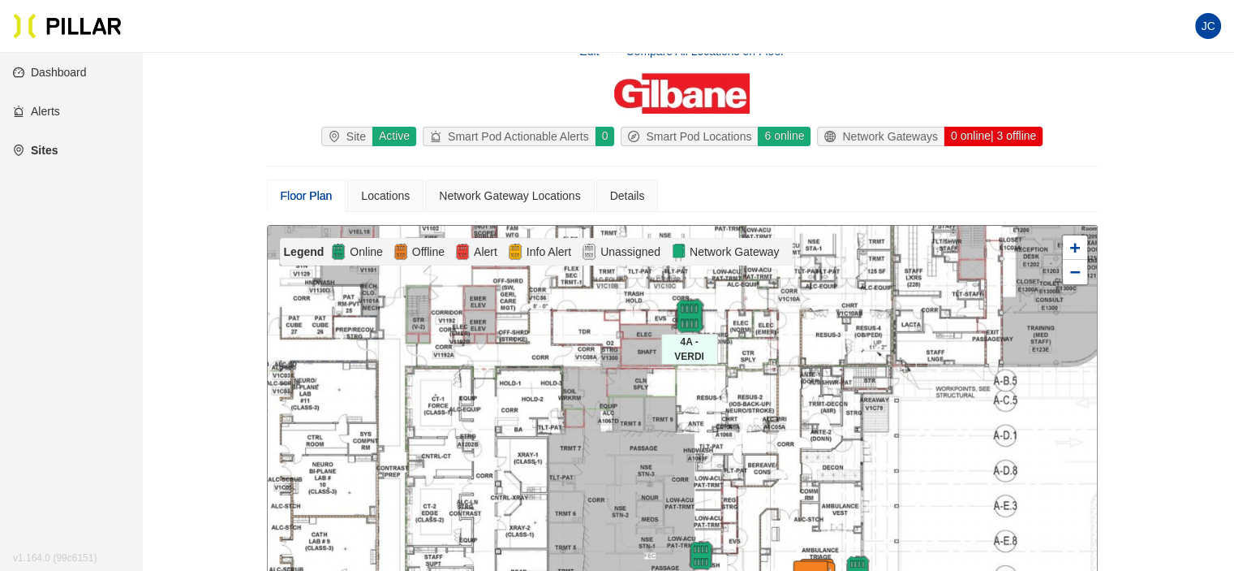
click at [685, 308] on img at bounding box center [689, 315] width 35 height 35
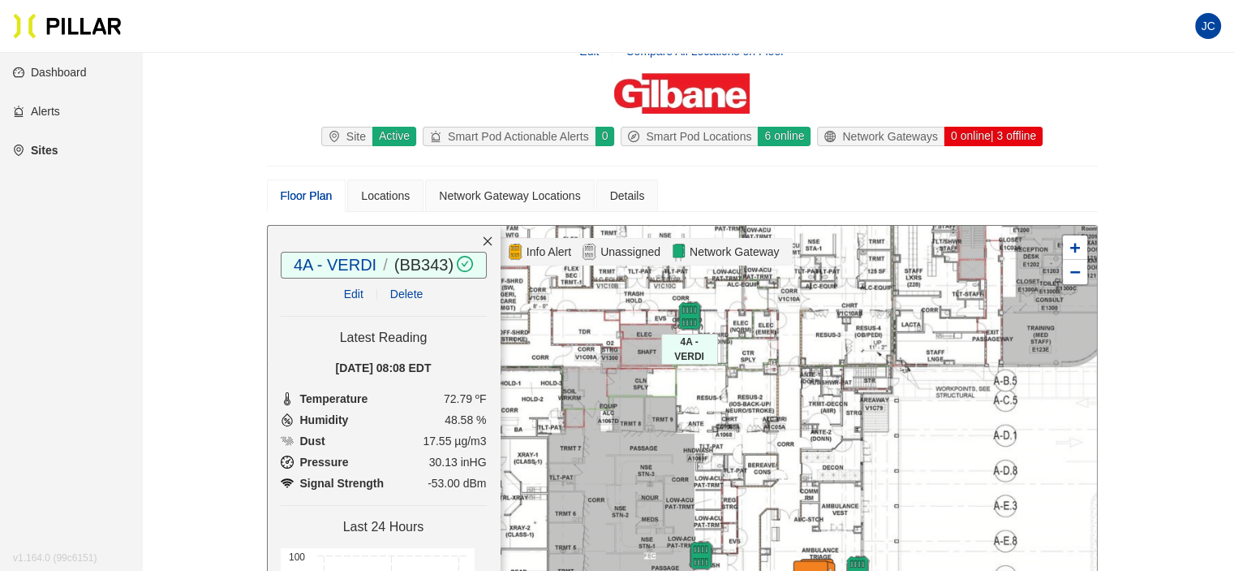
click at [347, 291] on link "Edit" at bounding box center [353, 293] width 19 height 13
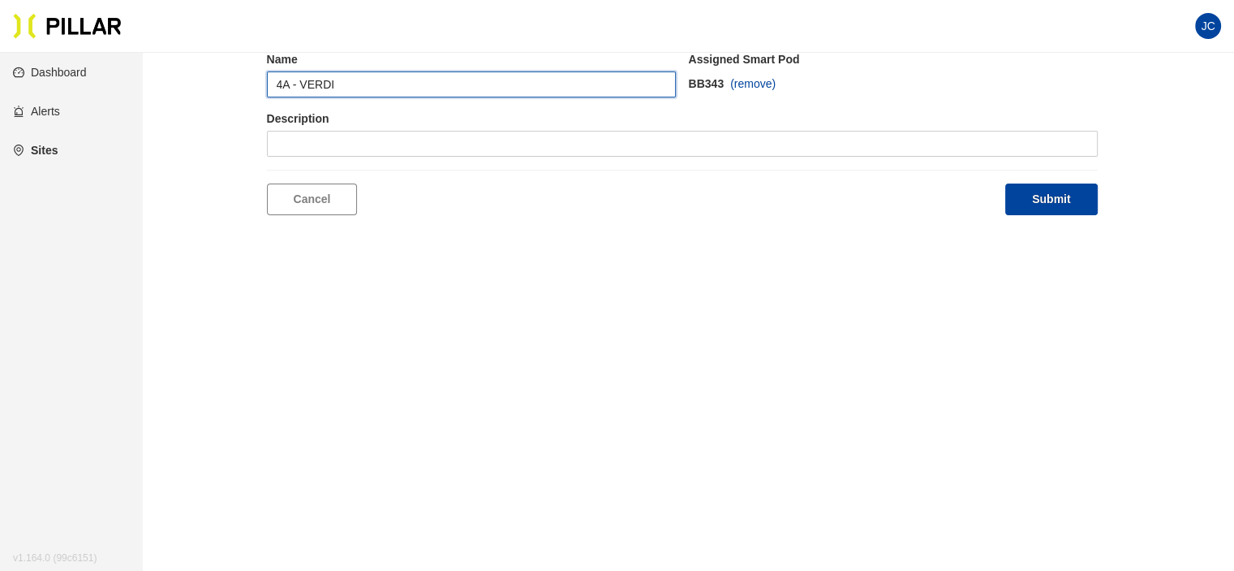
drag, startPoint x: 362, startPoint y: 85, endPoint x: 272, endPoint y: 83, distance: 90.1
click at [272, 83] on input "4A - VERDI" at bounding box center [471, 84] width 409 height 26
type input "ED POD D"
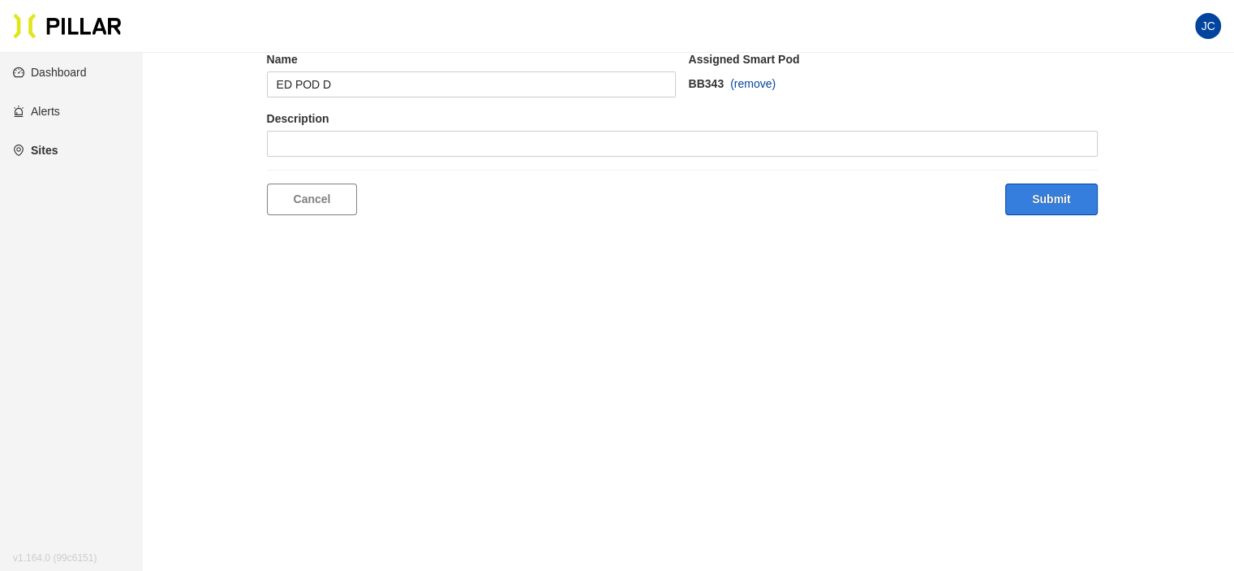
click at [1059, 194] on button "Submit" at bounding box center [1052, 199] width 92 height 32
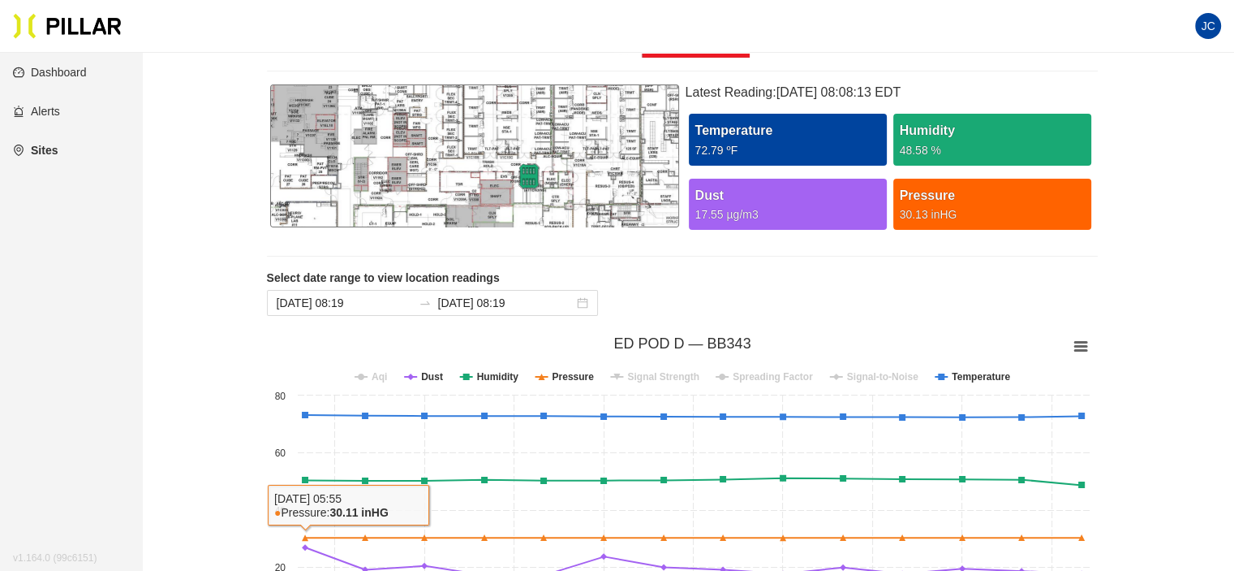
scroll to position [133, 0]
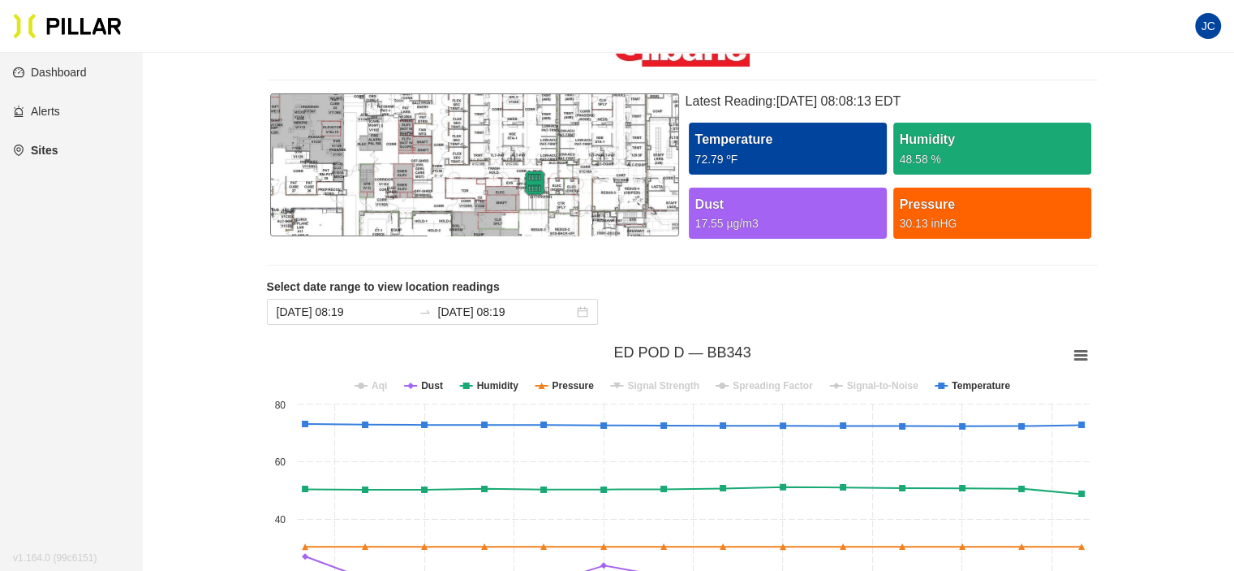
click at [78, 71] on link "Dashboard" at bounding box center [50, 72] width 74 height 13
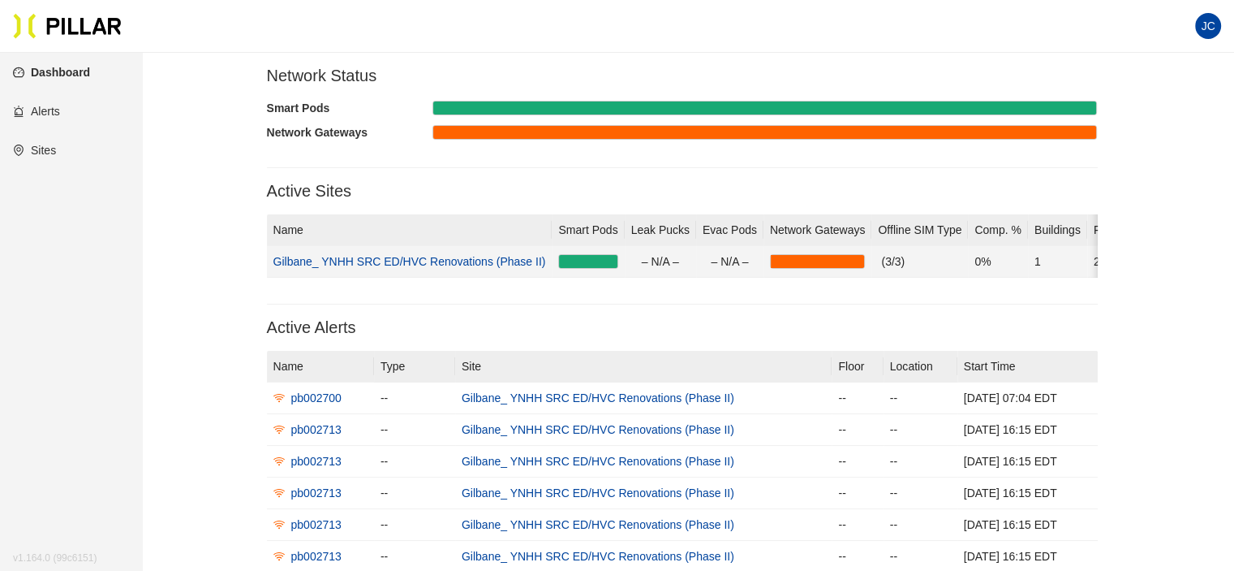
click at [427, 256] on link "Gilbane_ YNHH SRC ED/HVC Renovations (Phase II)" at bounding box center [410, 261] width 273 height 13
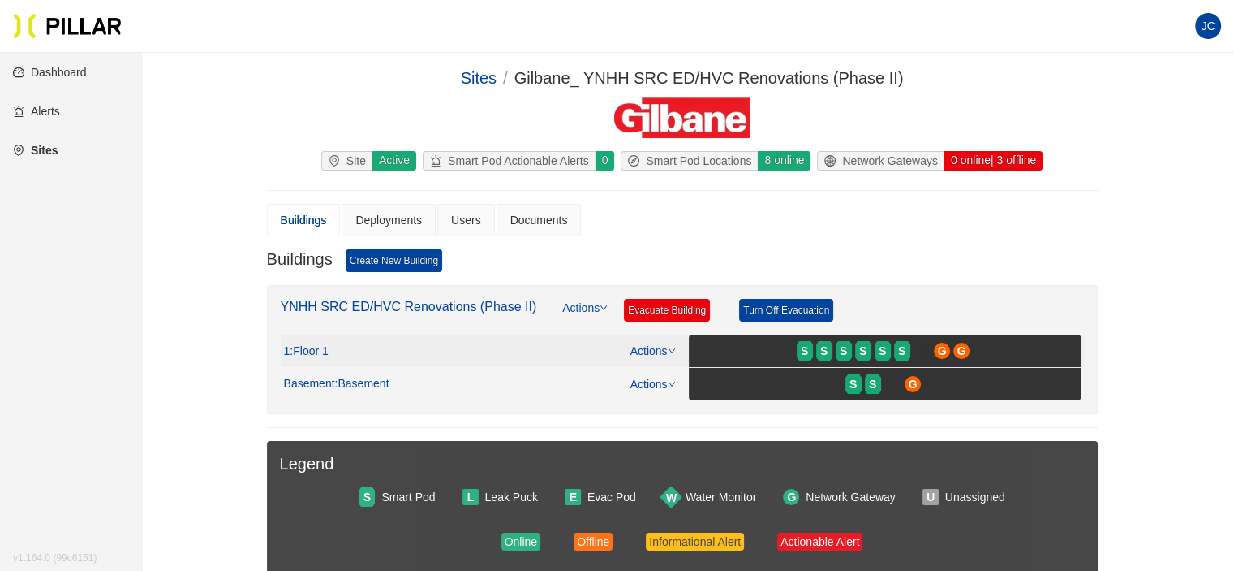
click at [323, 347] on span ": Floor 1" at bounding box center [309, 351] width 38 height 15
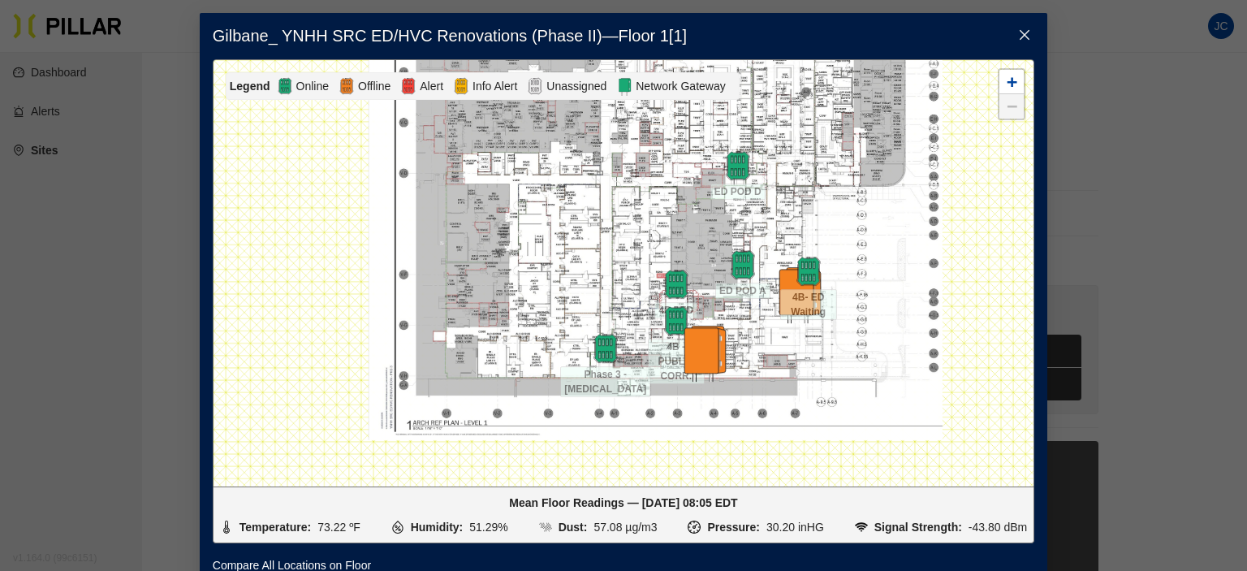
drag, startPoint x: 859, startPoint y: 360, endPoint x: 864, endPoint y: 218, distance: 142.9
click at [864, 218] on div at bounding box center [623, 273] width 820 height 426
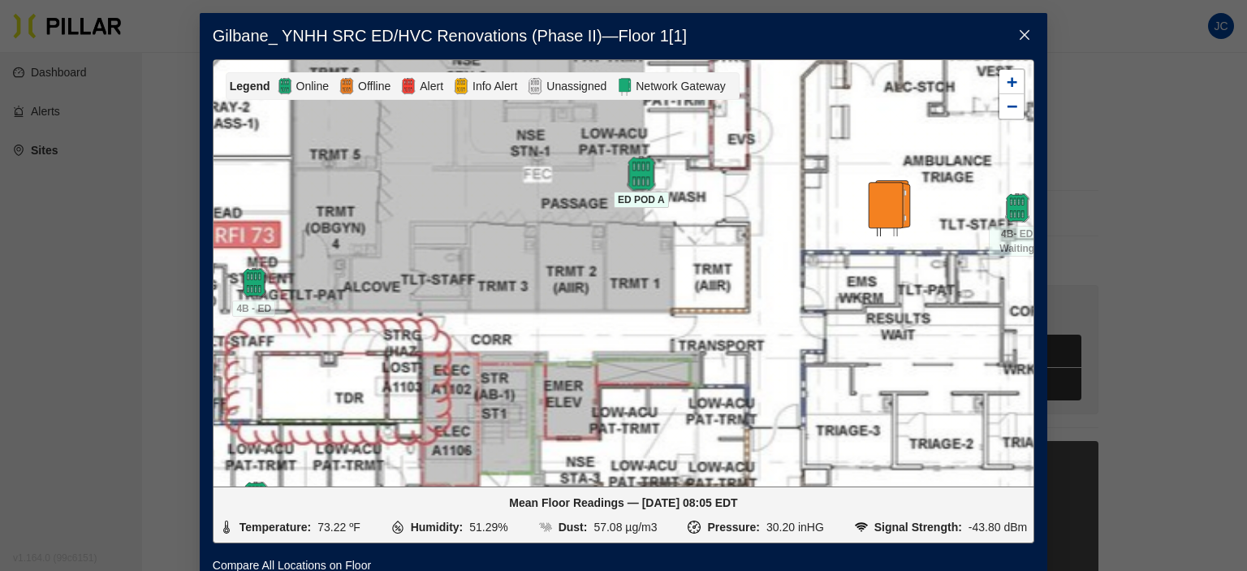
click at [624, 168] on img at bounding box center [640, 173] width 35 height 35
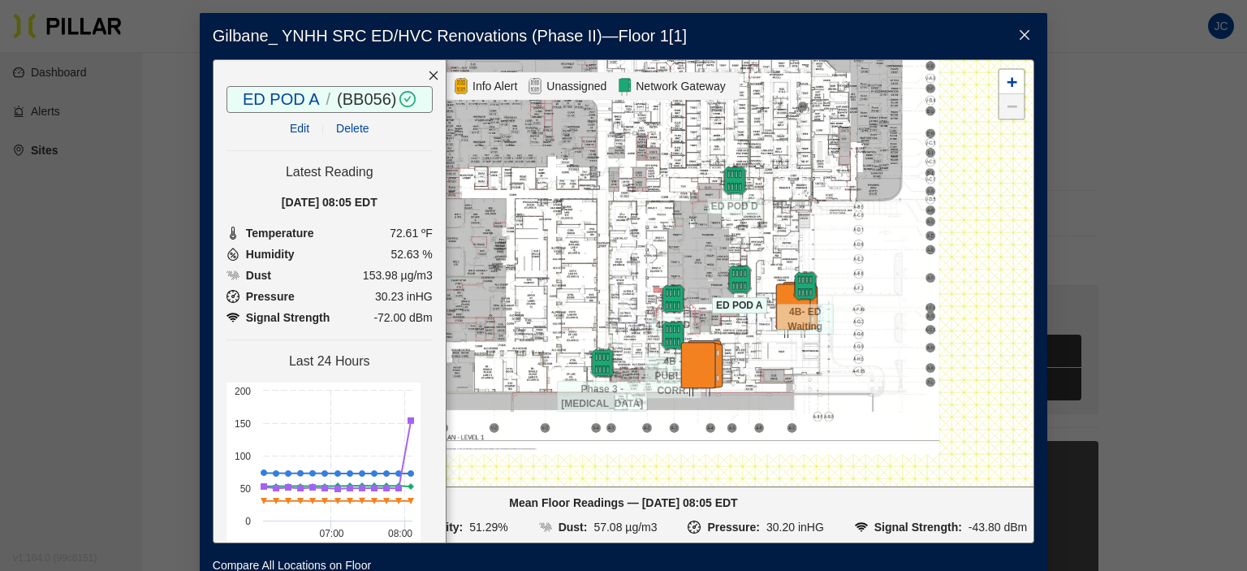
drag, startPoint x: 715, startPoint y: 398, endPoint x: 767, endPoint y: 344, distance: 75.2
click at [767, 344] on div at bounding box center [623, 273] width 820 height 426
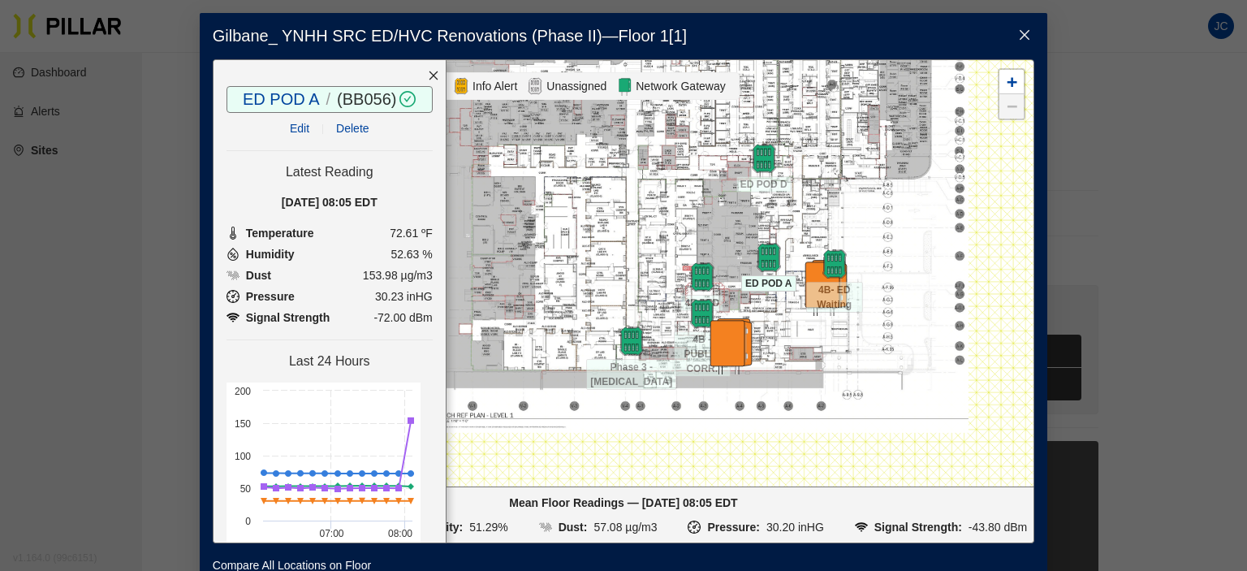
drag, startPoint x: 782, startPoint y: 351, endPoint x: 813, endPoint y: 332, distance: 36.0
click at [813, 332] on div at bounding box center [623, 273] width 820 height 426
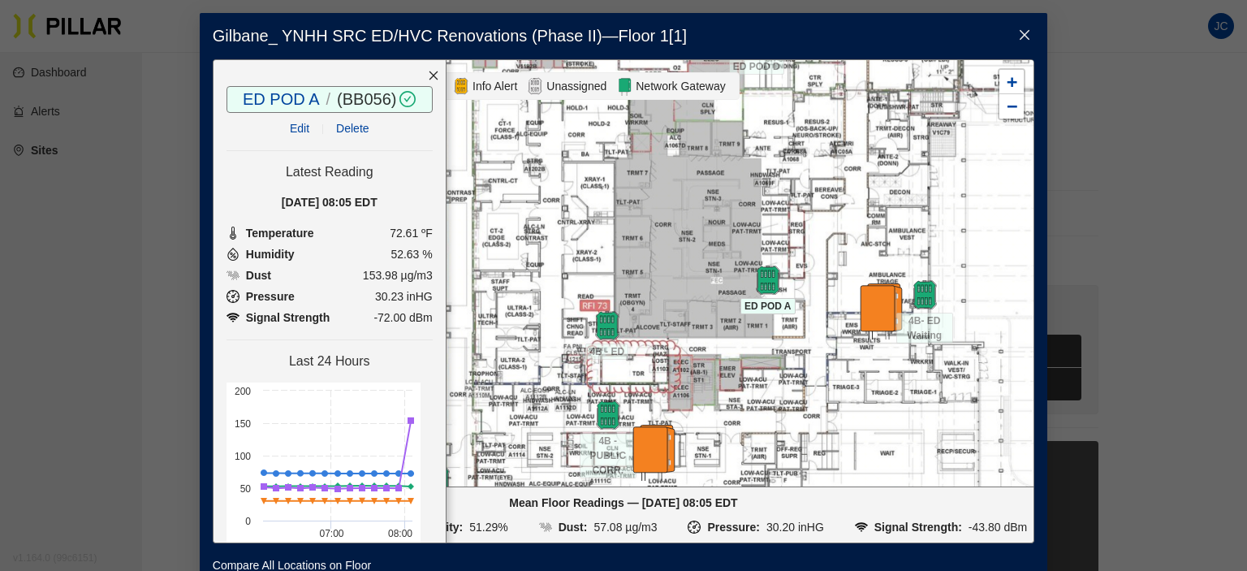
drag, startPoint x: 728, startPoint y: 337, endPoint x: 747, endPoint y: 382, distance: 49.1
click at [747, 382] on div at bounding box center [623, 273] width 820 height 426
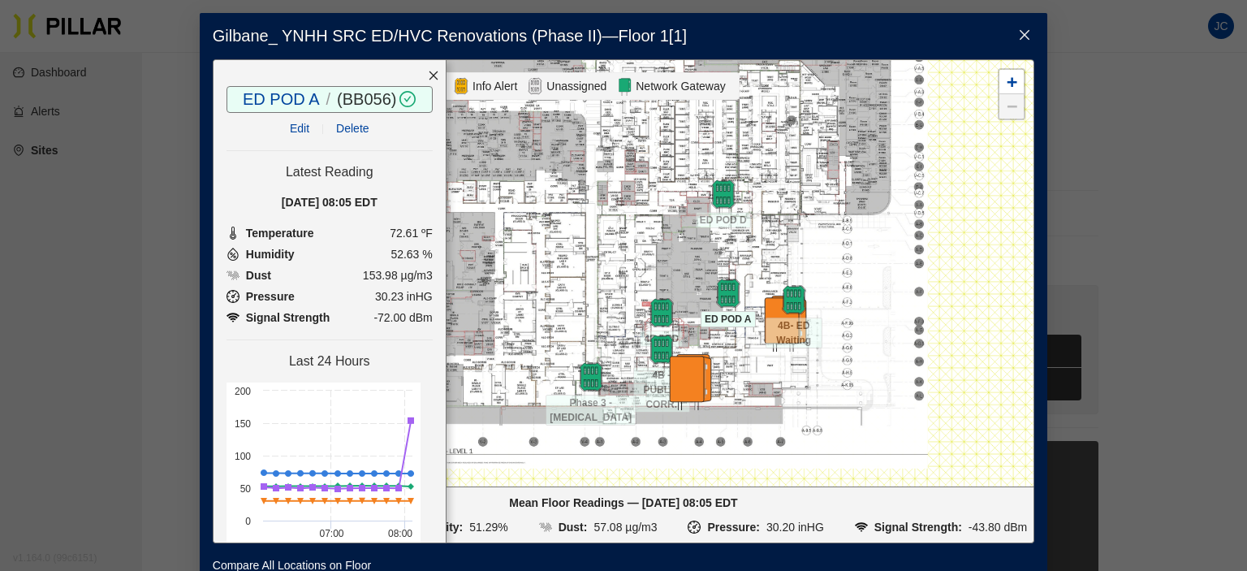
drag, startPoint x: 758, startPoint y: 432, endPoint x: 803, endPoint y: 374, distance: 72.9
click at [803, 374] on div at bounding box center [623, 273] width 820 height 426
click at [653, 346] on img at bounding box center [661, 348] width 35 height 35
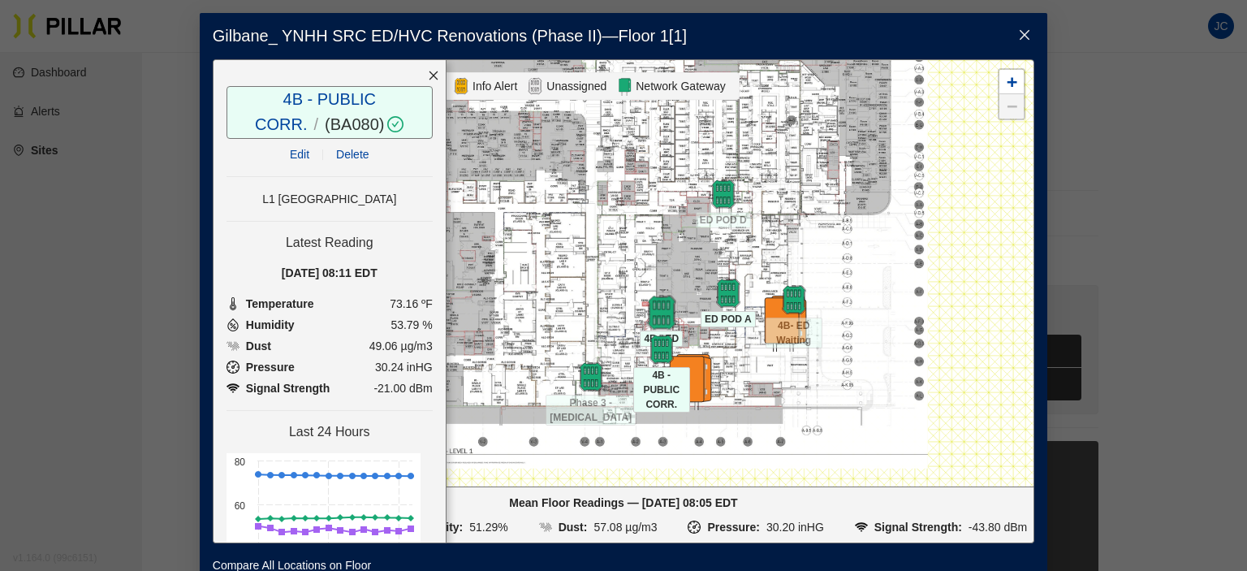
click at [653, 300] on img at bounding box center [661, 312] width 35 height 35
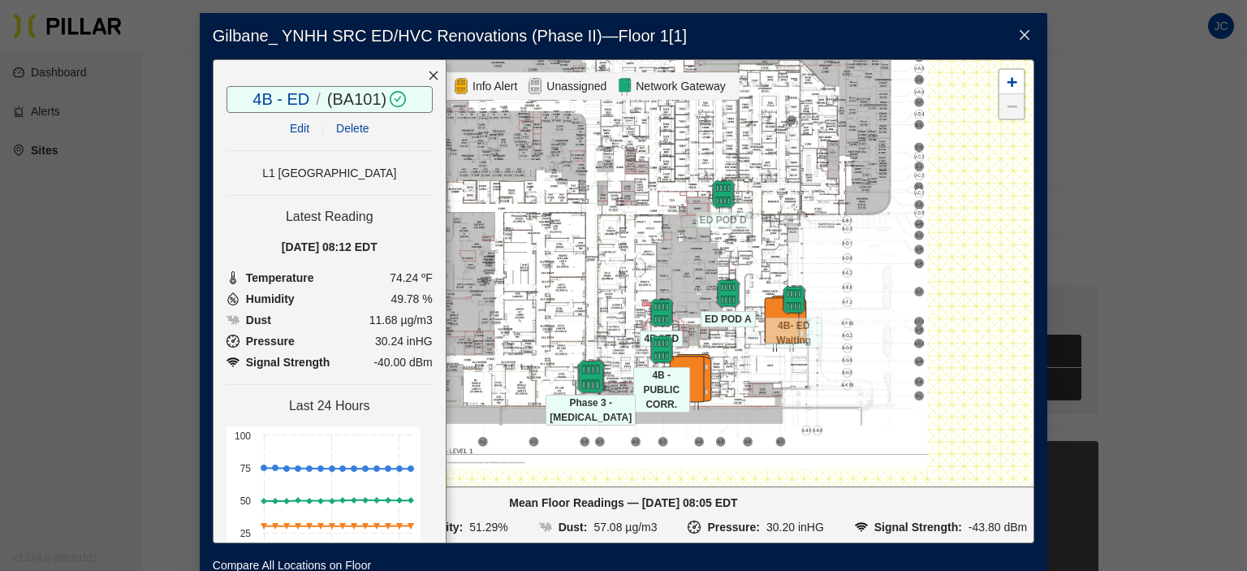
click at [584, 375] on img at bounding box center [590, 376] width 35 height 35
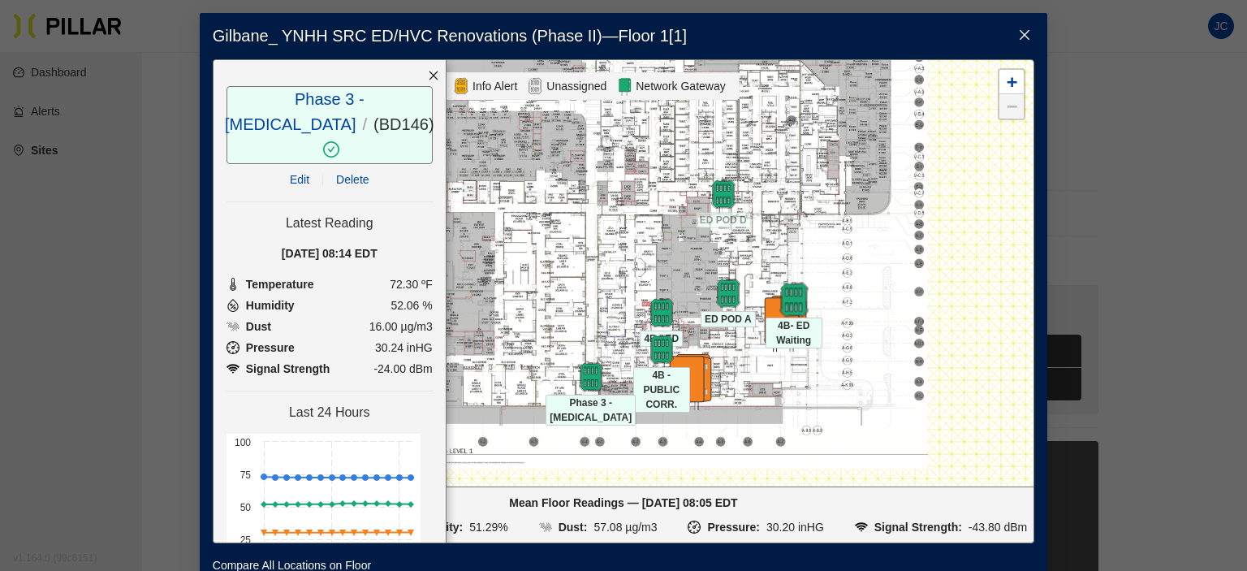
click at [793, 291] on img at bounding box center [793, 299] width 35 height 35
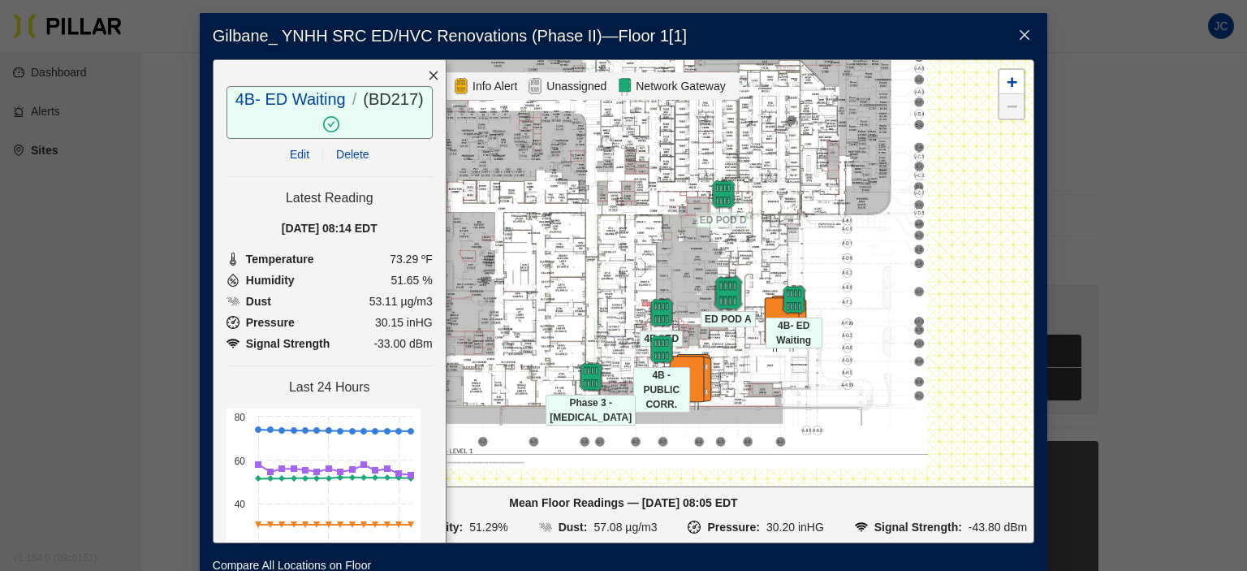
click at [723, 293] on img at bounding box center [727, 292] width 35 height 35
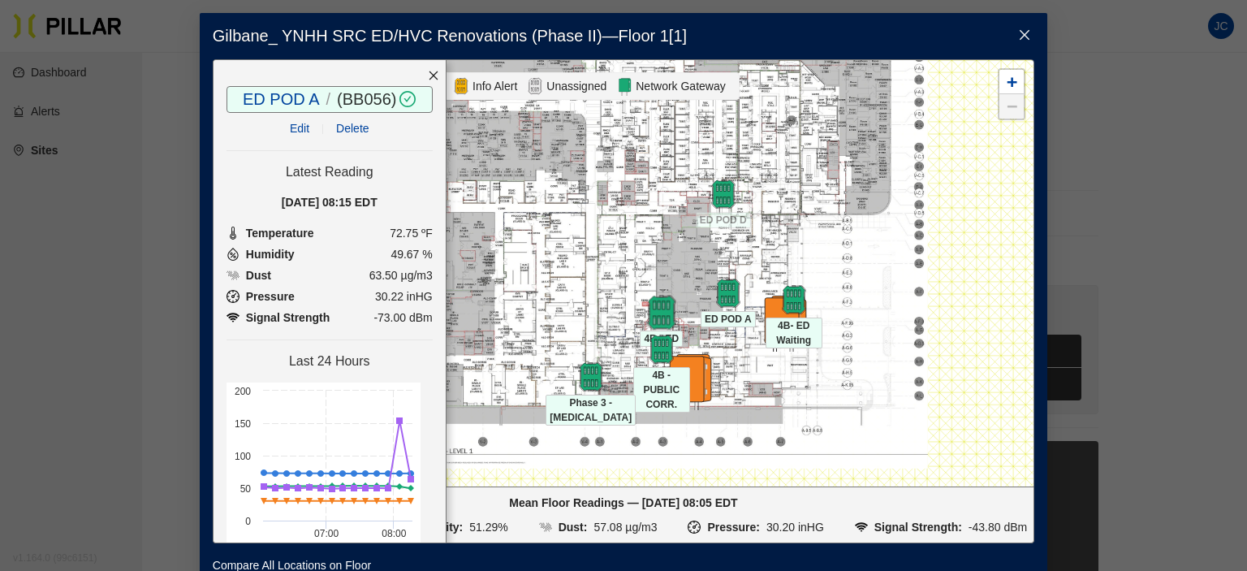
click at [647, 310] on img at bounding box center [661, 312] width 35 height 35
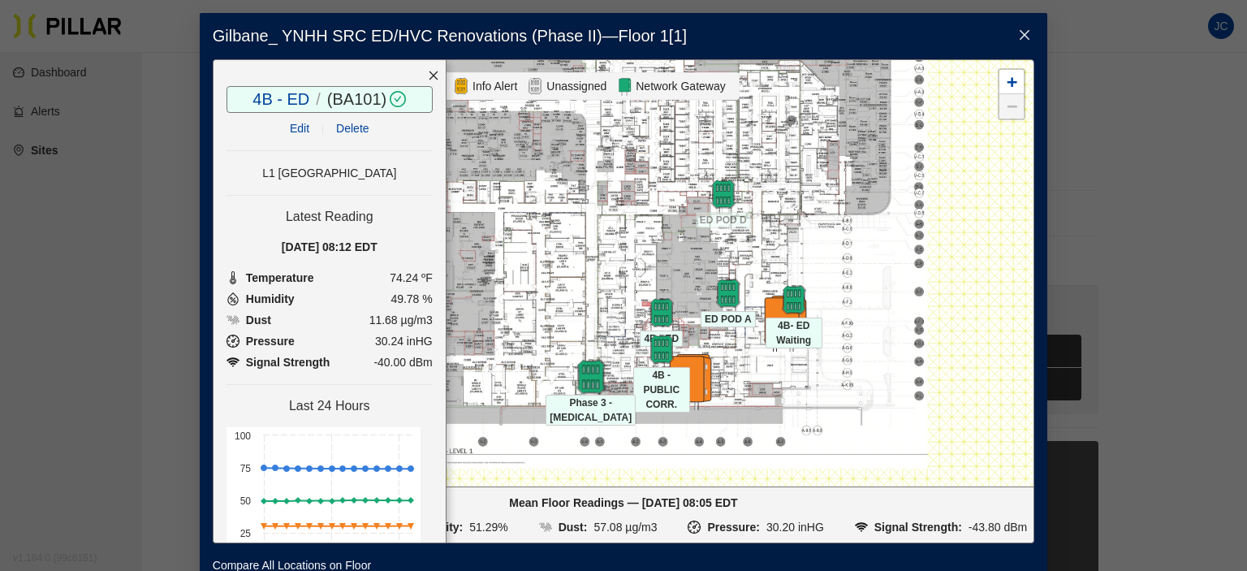
click at [584, 378] on img at bounding box center [590, 376] width 35 height 35
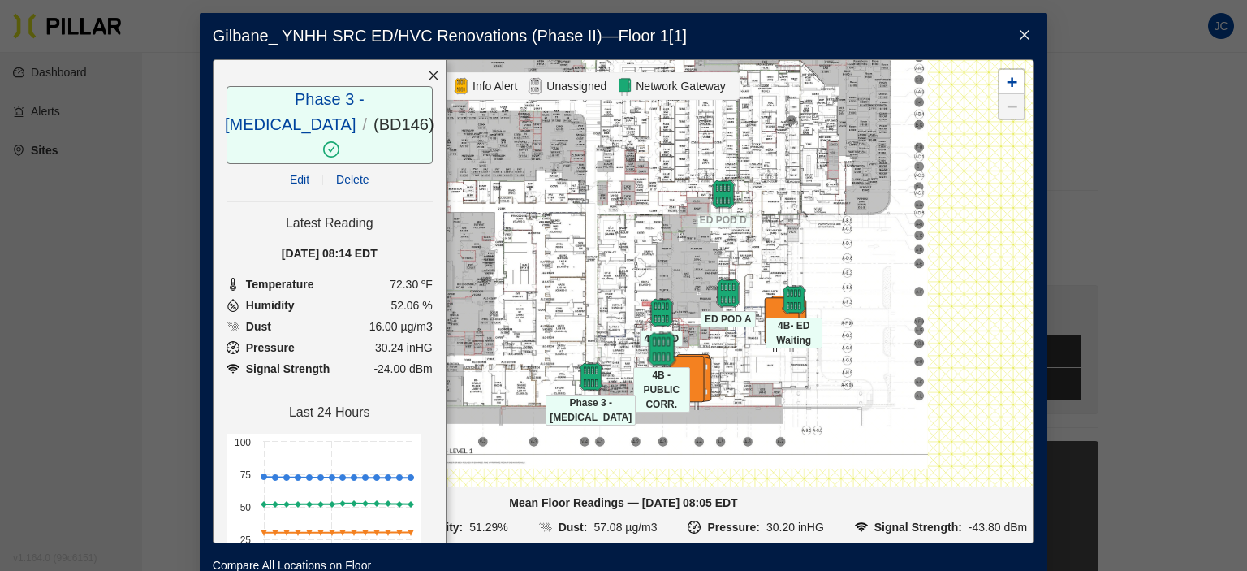
click at [651, 351] on img at bounding box center [661, 348] width 35 height 35
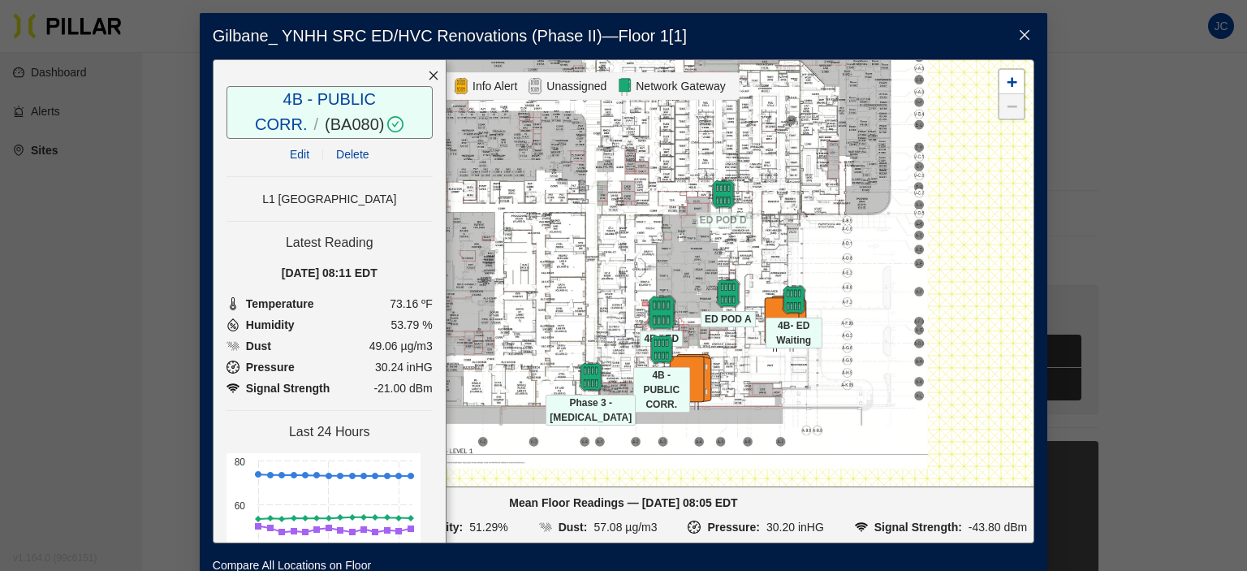
click at [653, 310] on img at bounding box center [661, 312] width 35 height 35
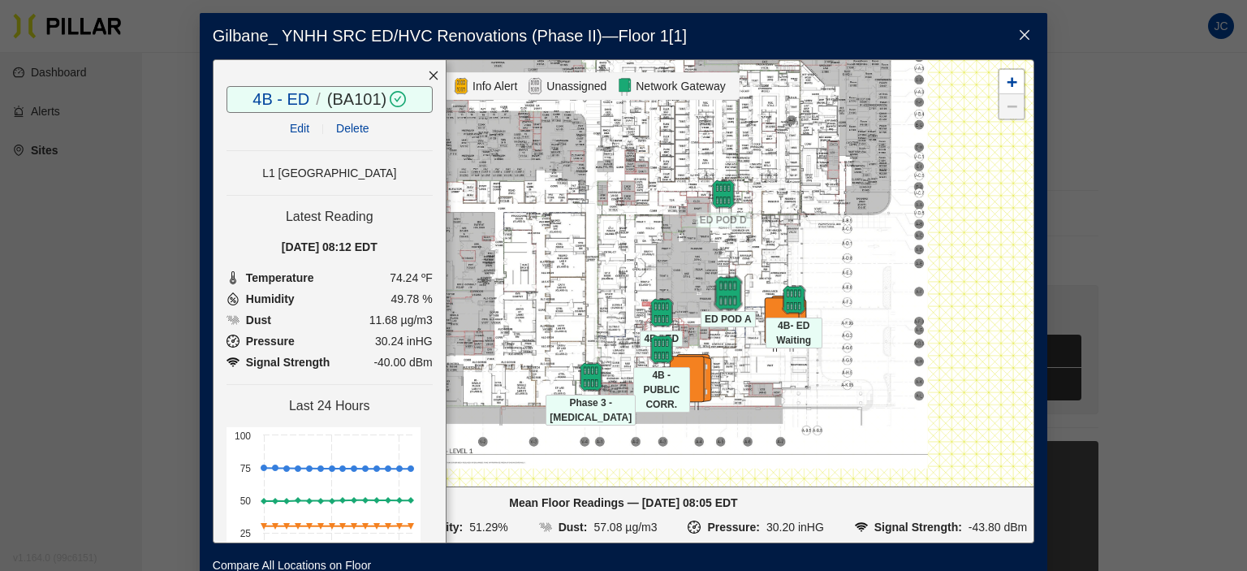
click at [715, 283] on img at bounding box center [727, 292] width 35 height 35
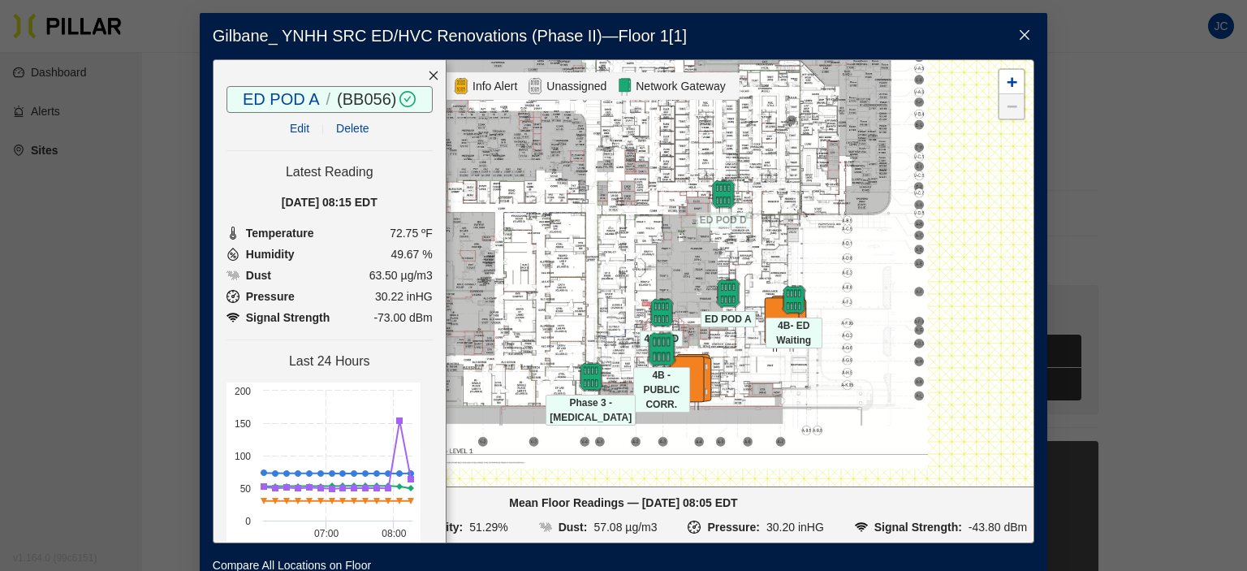
click at [657, 343] on img at bounding box center [661, 348] width 35 height 35
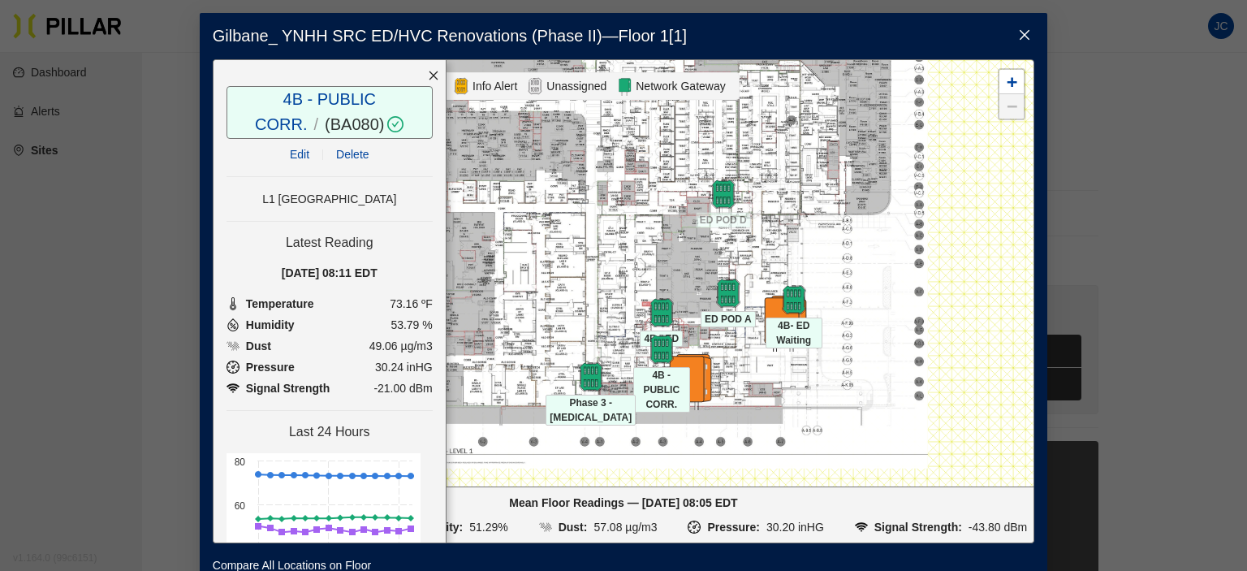
click at [1022, 32] on icon "close" at bounding box center [1024, 35] width 10 height 10
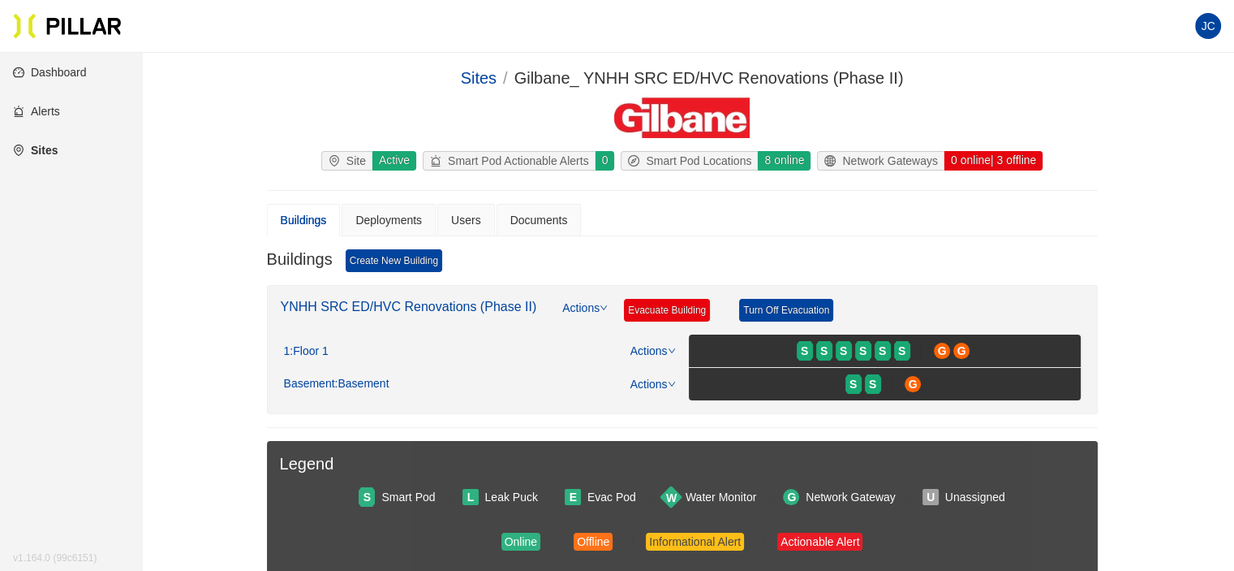
click at [51, 113] on link "Alerts" at bounding box center [36, 111] width 47 height 13
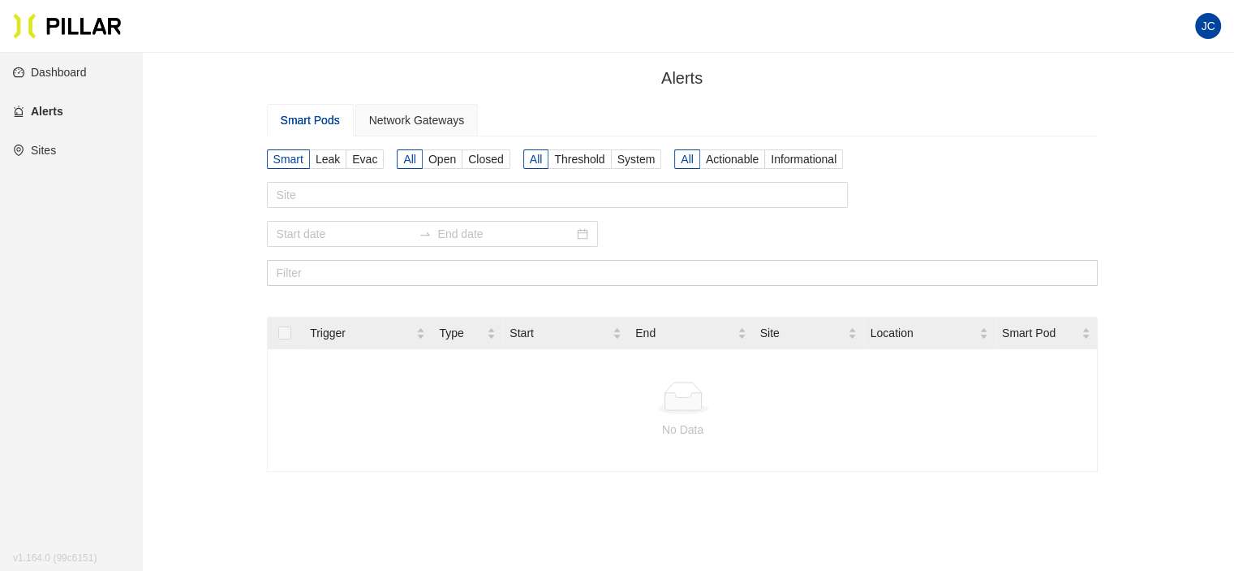
click at [56, 66] on link "Dashboard" at bounding box center [50, 72] width 74 height 13
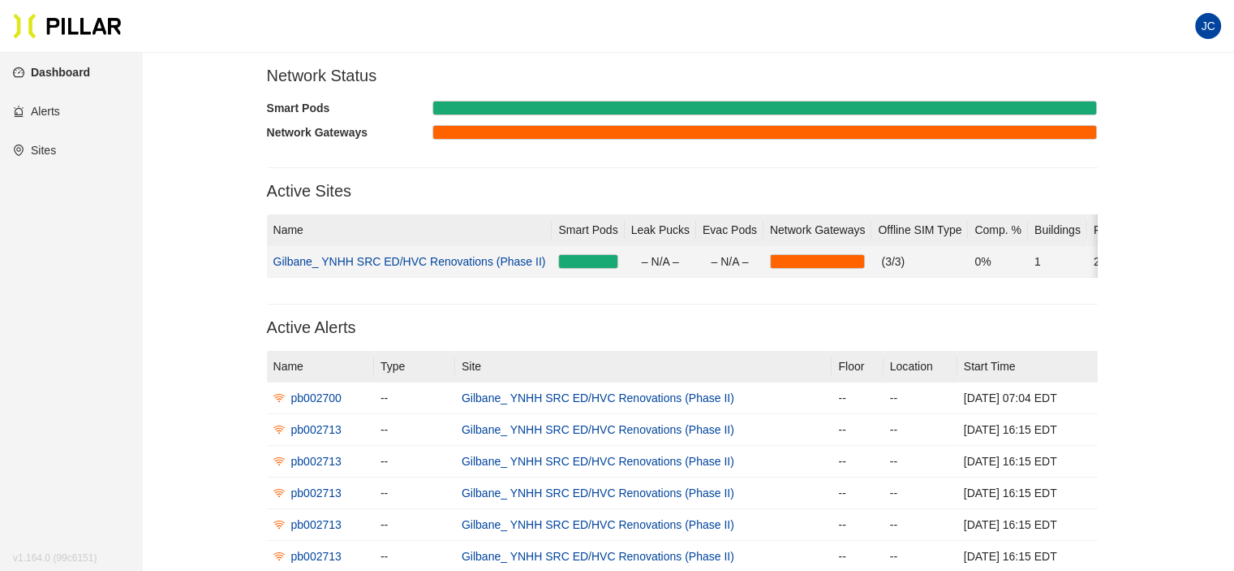
click at [450, 262] on link "Gilbane_ YNHH SRC ED/HVC Renovations (Phase II)" at bounding box center [410, 261] width 273 height 13
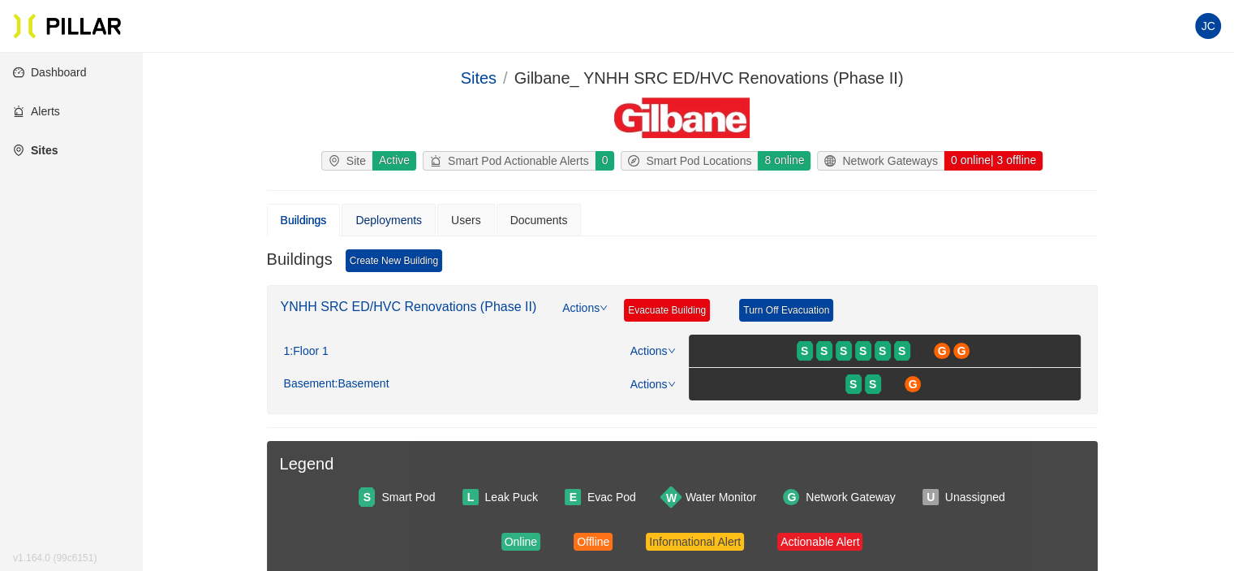
click at [398, 217] on div "Deployments" at bounding box center [388, 220] width 67 height 18
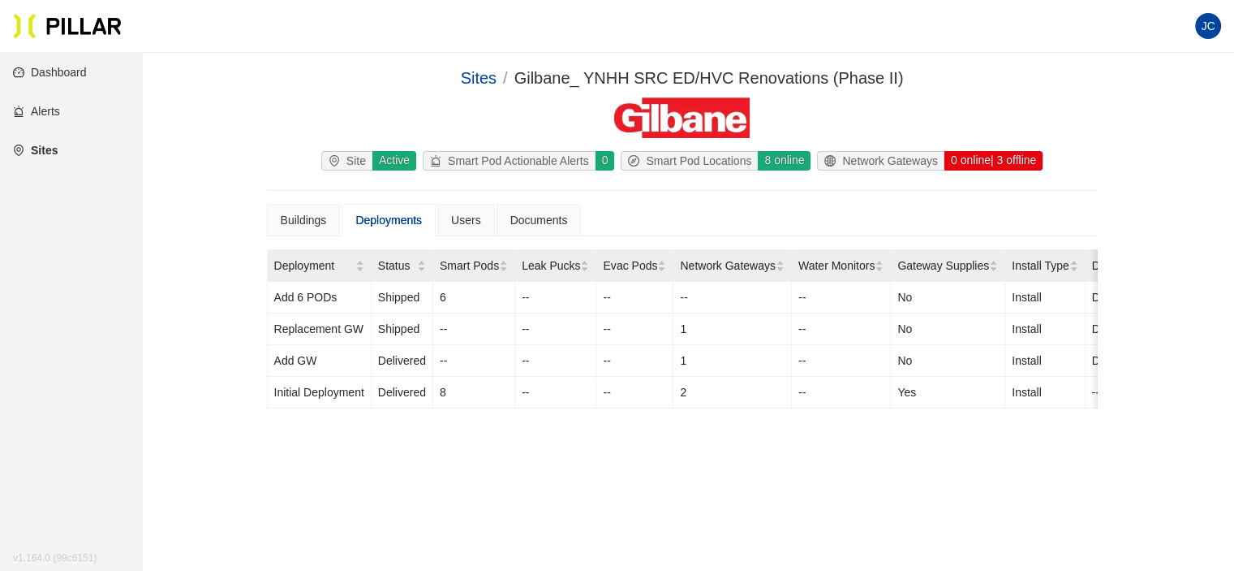
click at [48, 75] on link "Dashboard" at bounding box center [50, 72] width 74 height 13
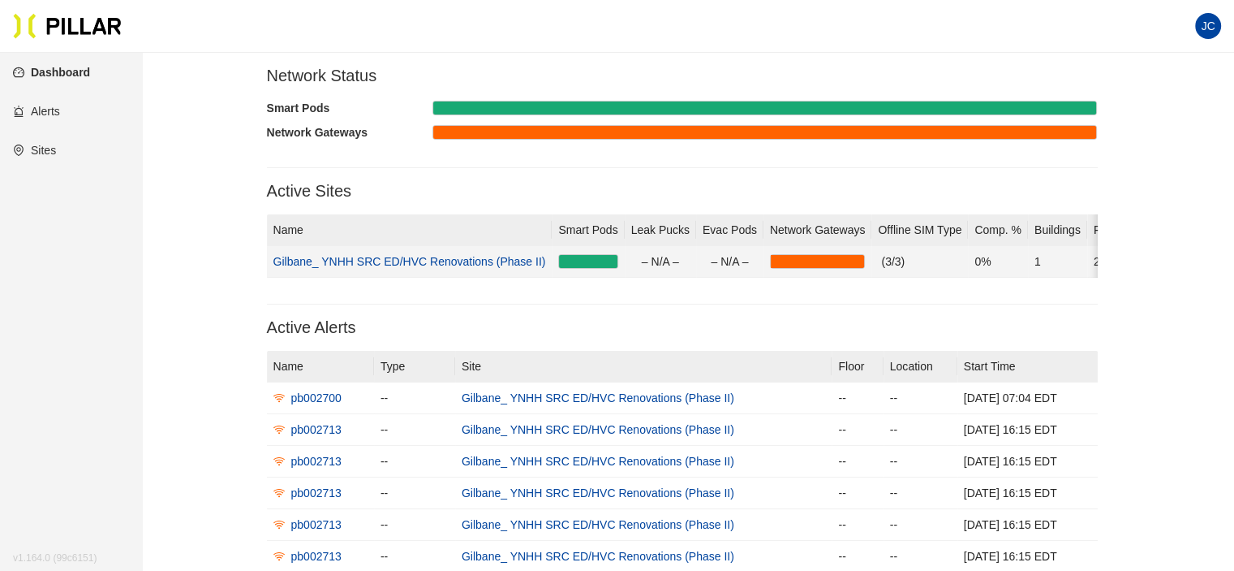
click at [442, 256] on link "Gilbane_ YNHH SRC ED/HVC Renovations (Phase II)" at bounding box center [410, 261] width 273 height 13
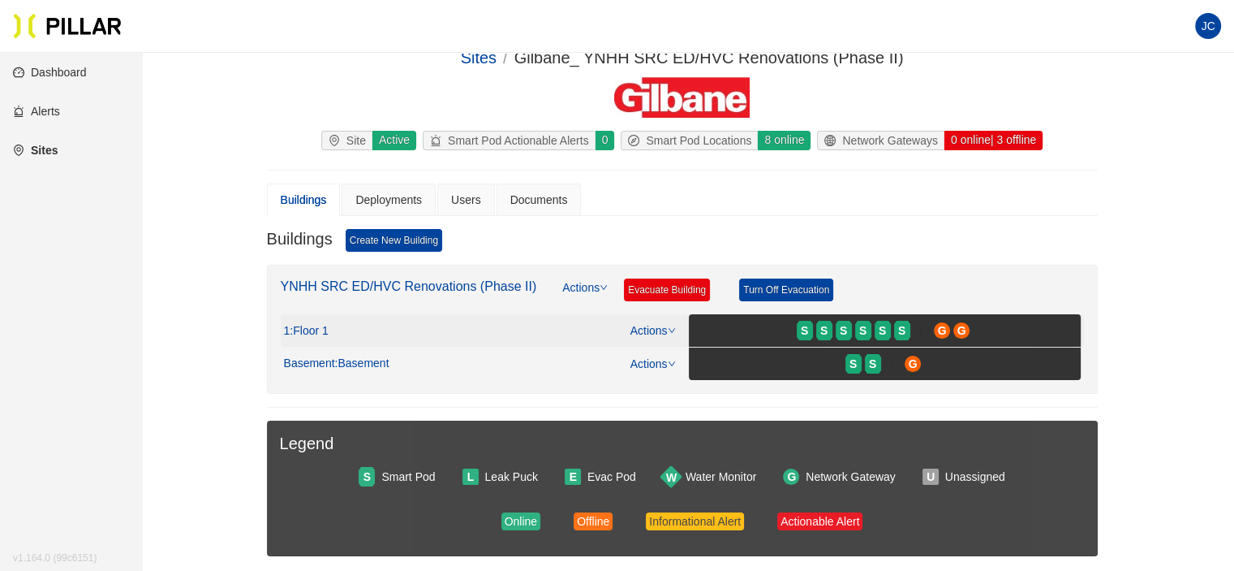
scroll to position [81, 0]
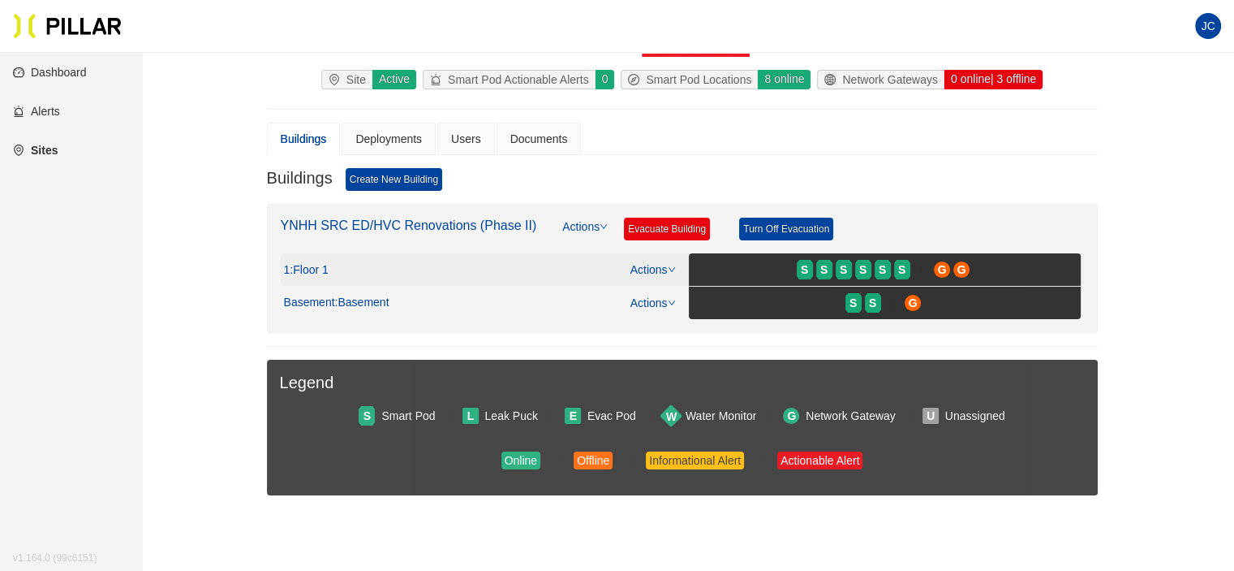
click at [307, 269] on span ": Floor 1" at bounding box center [309, 270] width 38 height 15
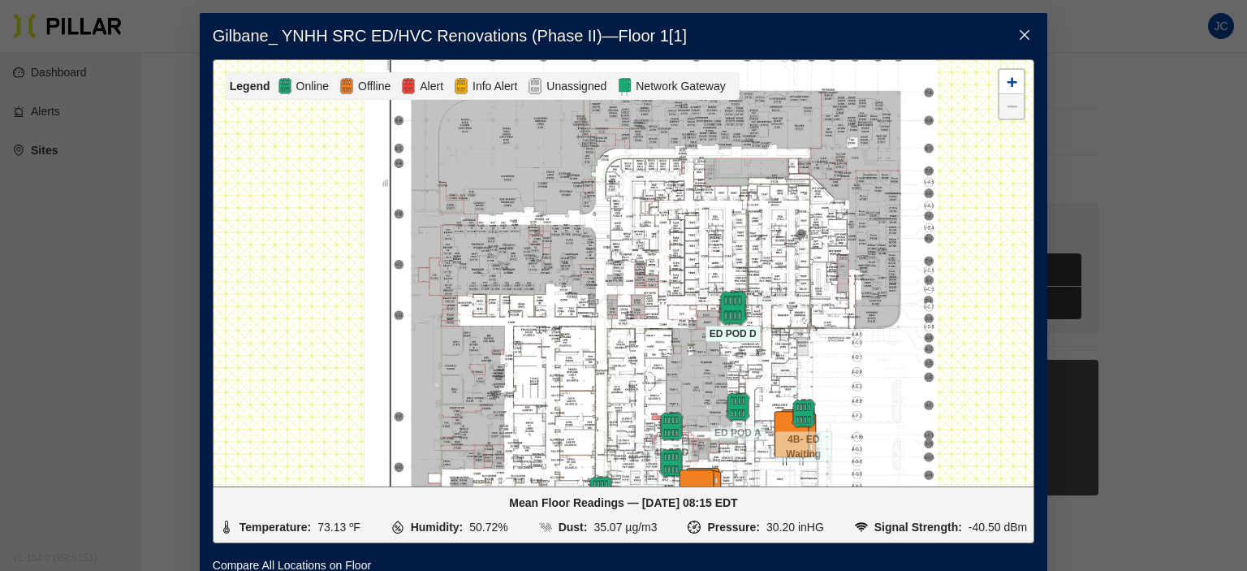
click at [734, 312] on img at bounding box center [732, 307] width 35 height 35
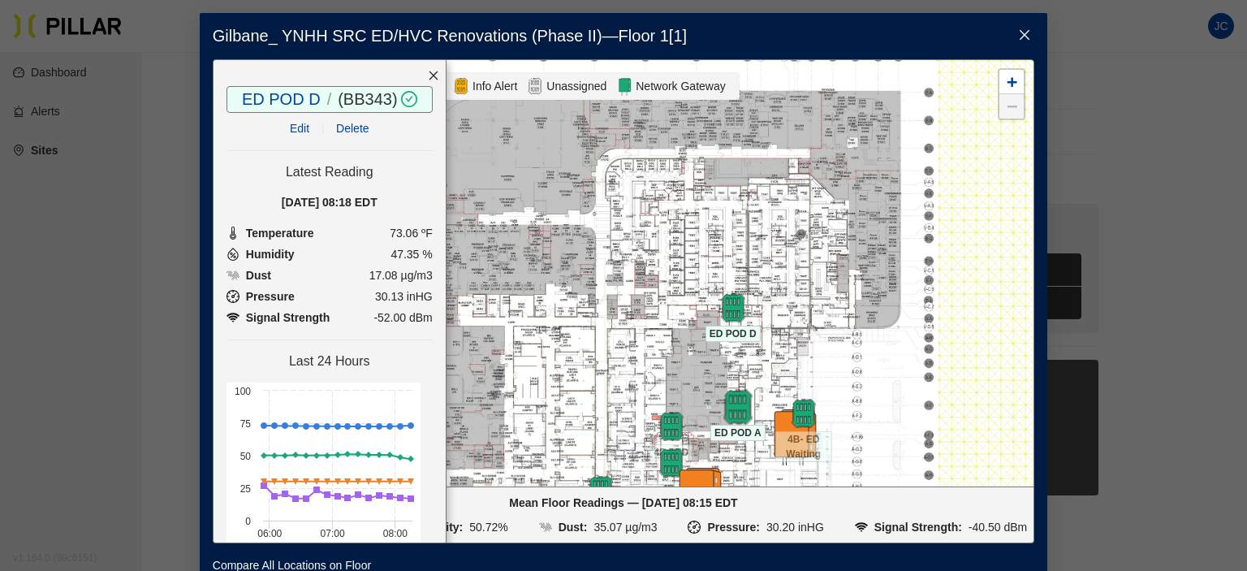
click at [734, 407] on img at bounding box center [737, 406] width 35 height 35
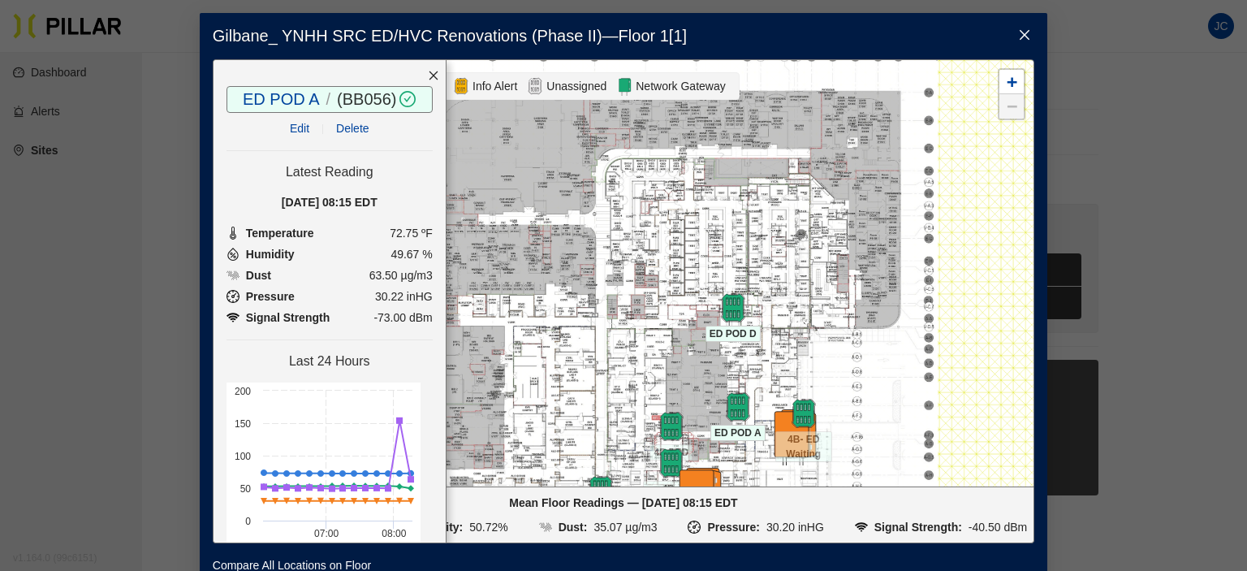
click at [1018, 29] on icon "close" at bounding box center [1024, 34] width 13 height 13
